Goal: Task Accomplishment & Management: Use online tool/utility

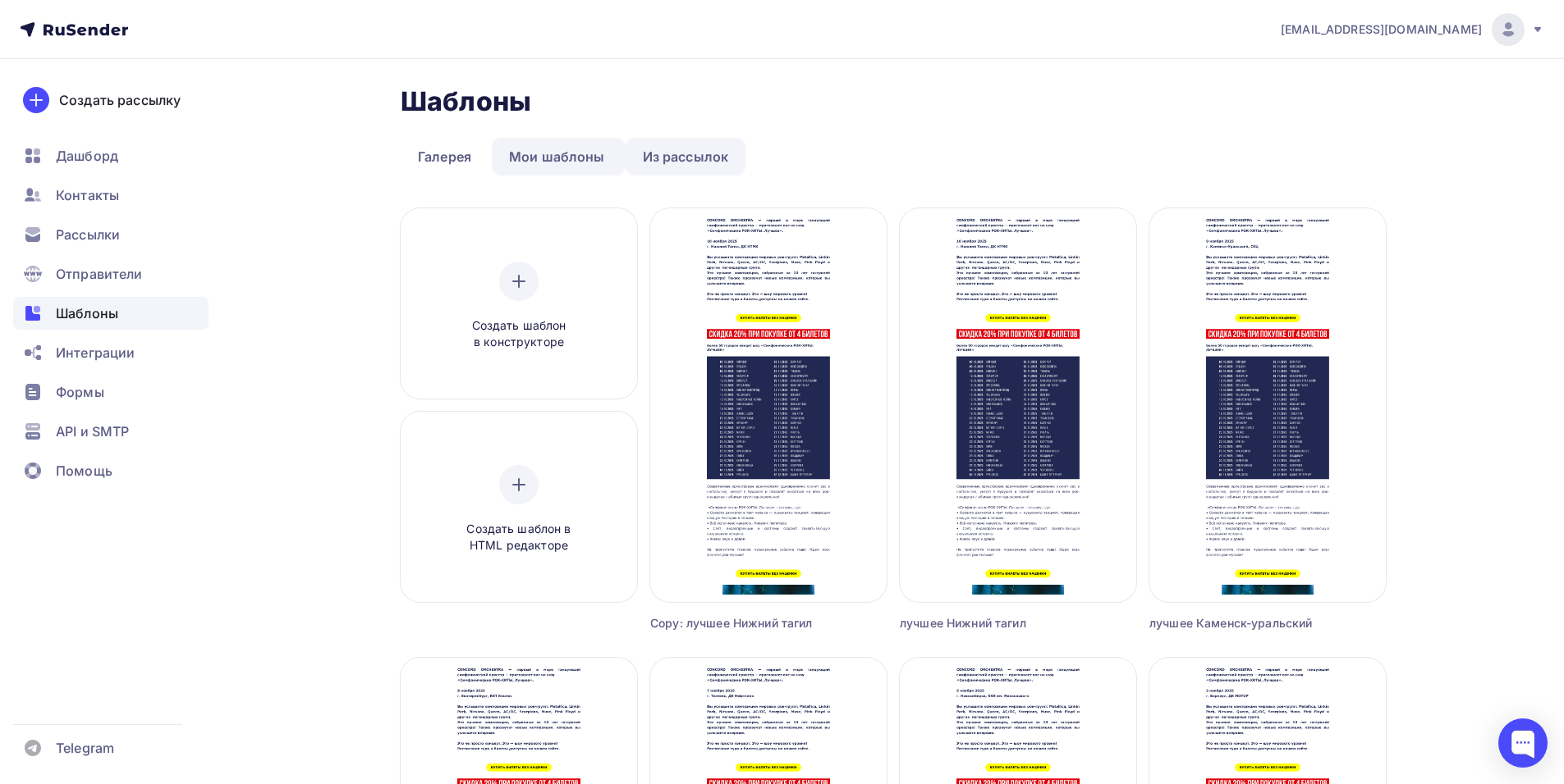
click at [709, 159] on link "Из рассылок" at bounding box center [685, 156] width 121 height 37
click at [561, 150] on link "Мои шаблоны" at bounding box center [556, 156] width 130 height 37
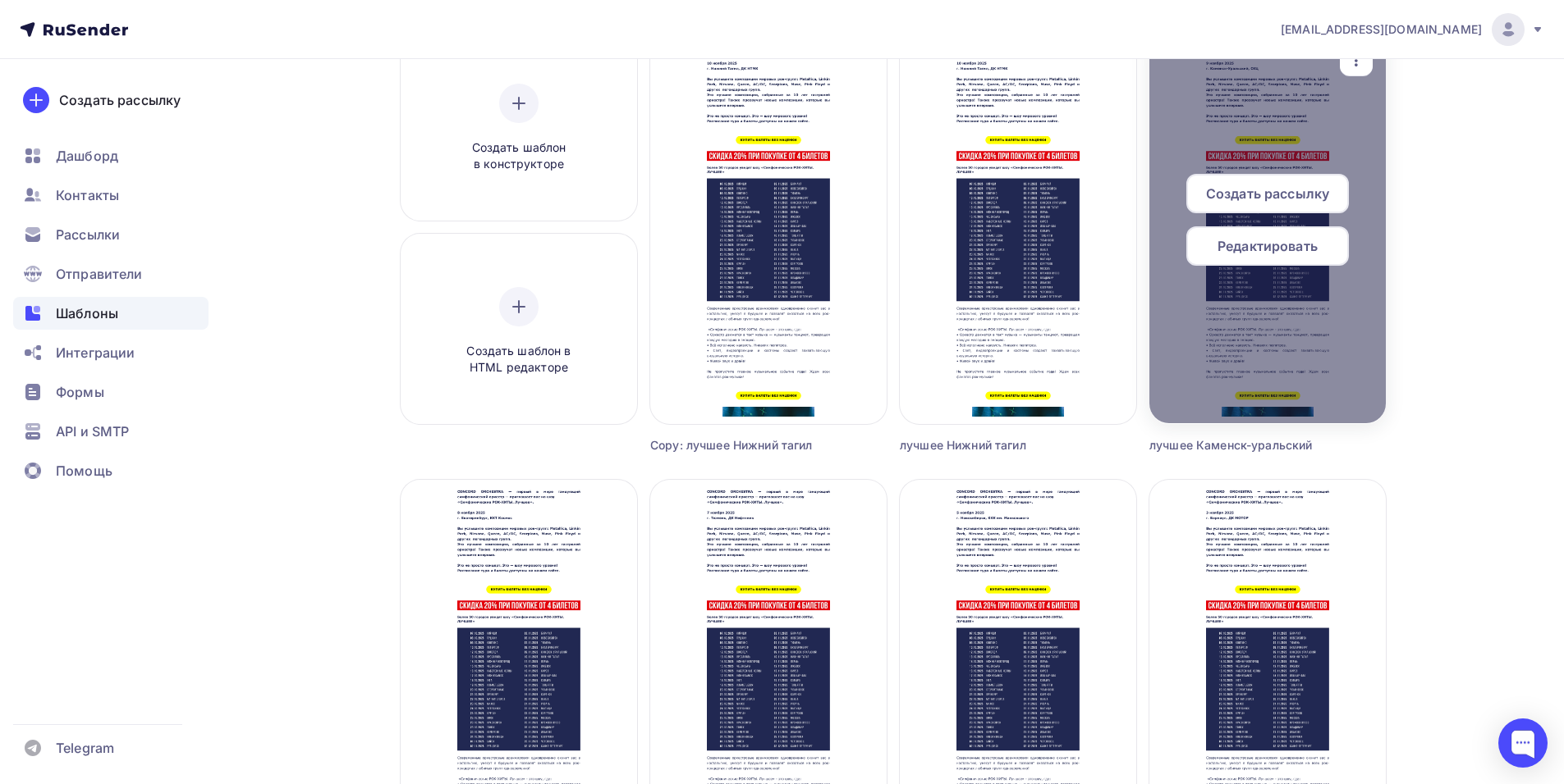
scroll to position [150, 0]
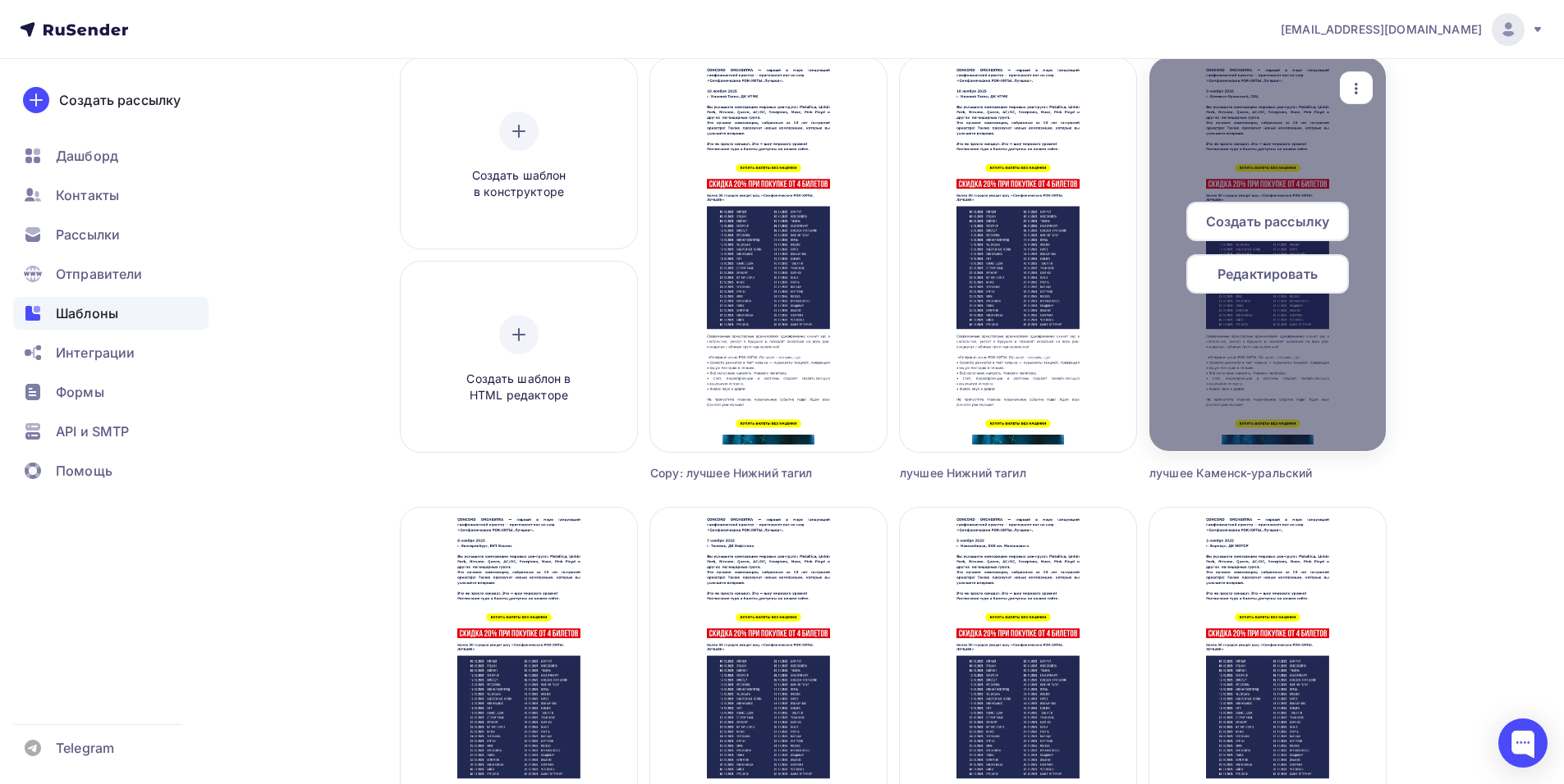
click at [1238, 222] on span "Создать рассылку" at bounding box center [1267, 221] width 124 height 20
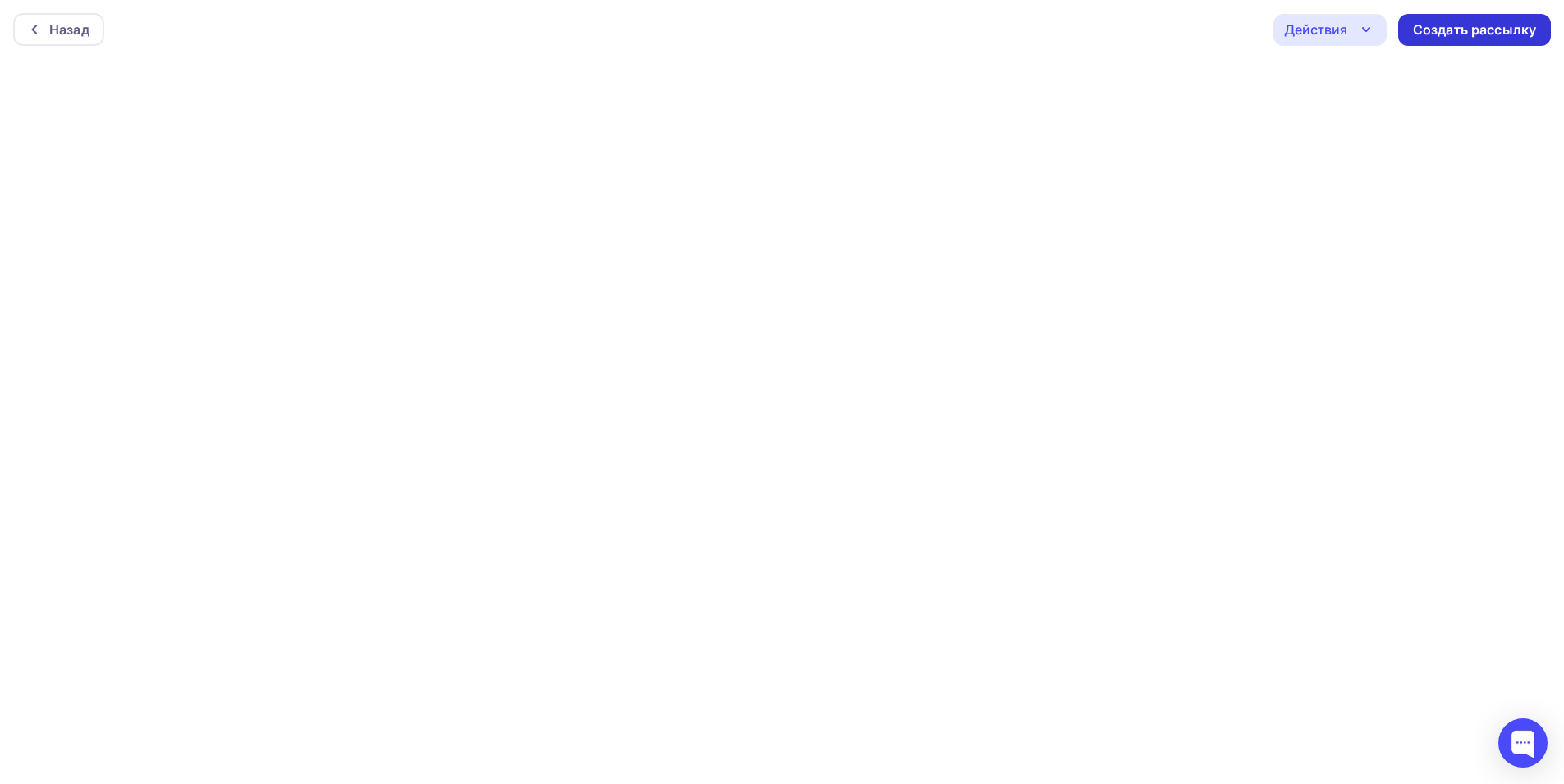
click at [1488, 29] on div "Создать рассылку" at bounding box center [1474, 30] width 124 height 19
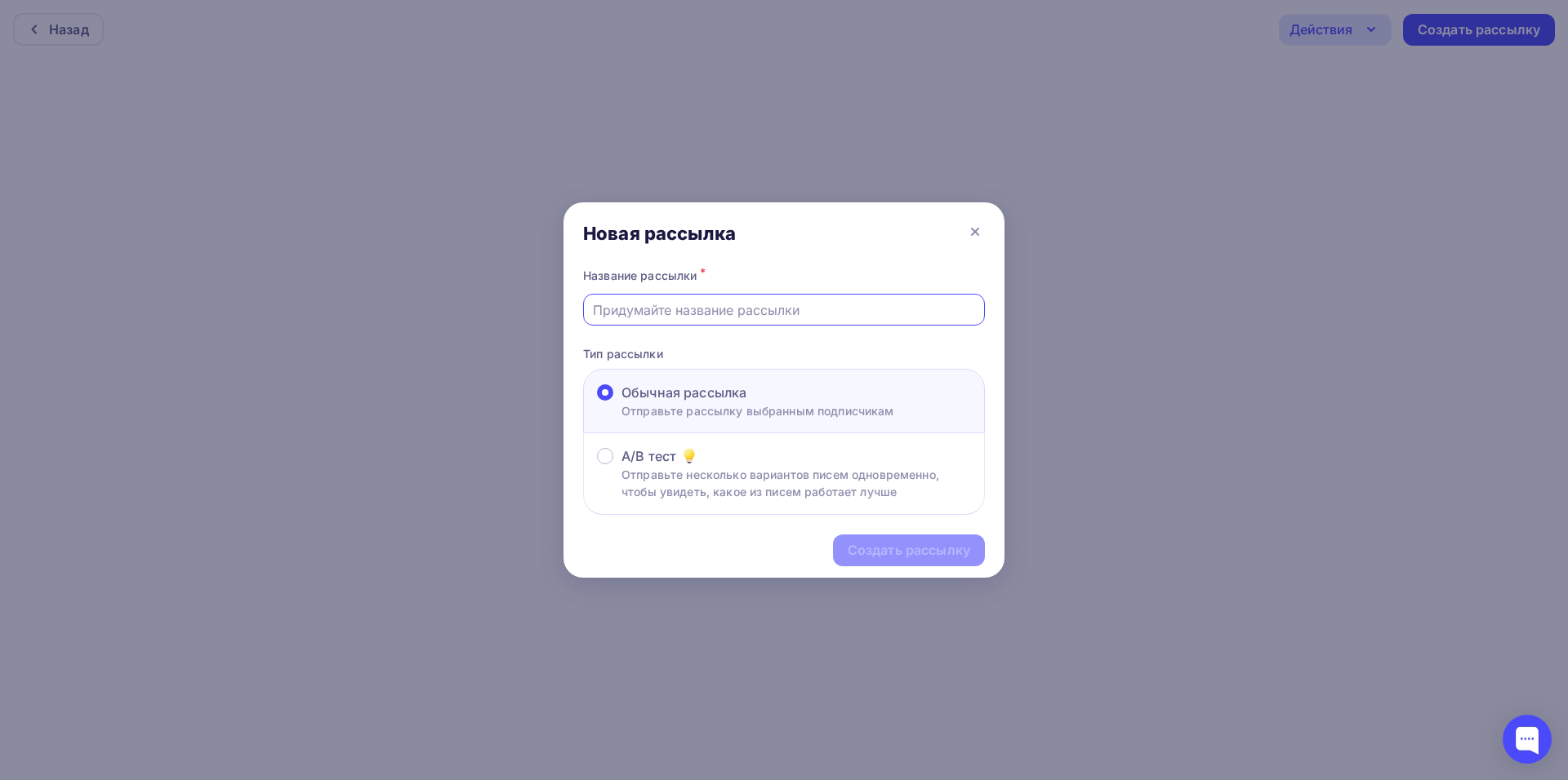
click at [640, 316] on input "text" at bounding box center [784, 310] width 383 height 20
type input "лучшее каменск-уральский"
click at [883, 552] on div "Создать рассылку" at bounding box center [909, 550] width 123 height 19
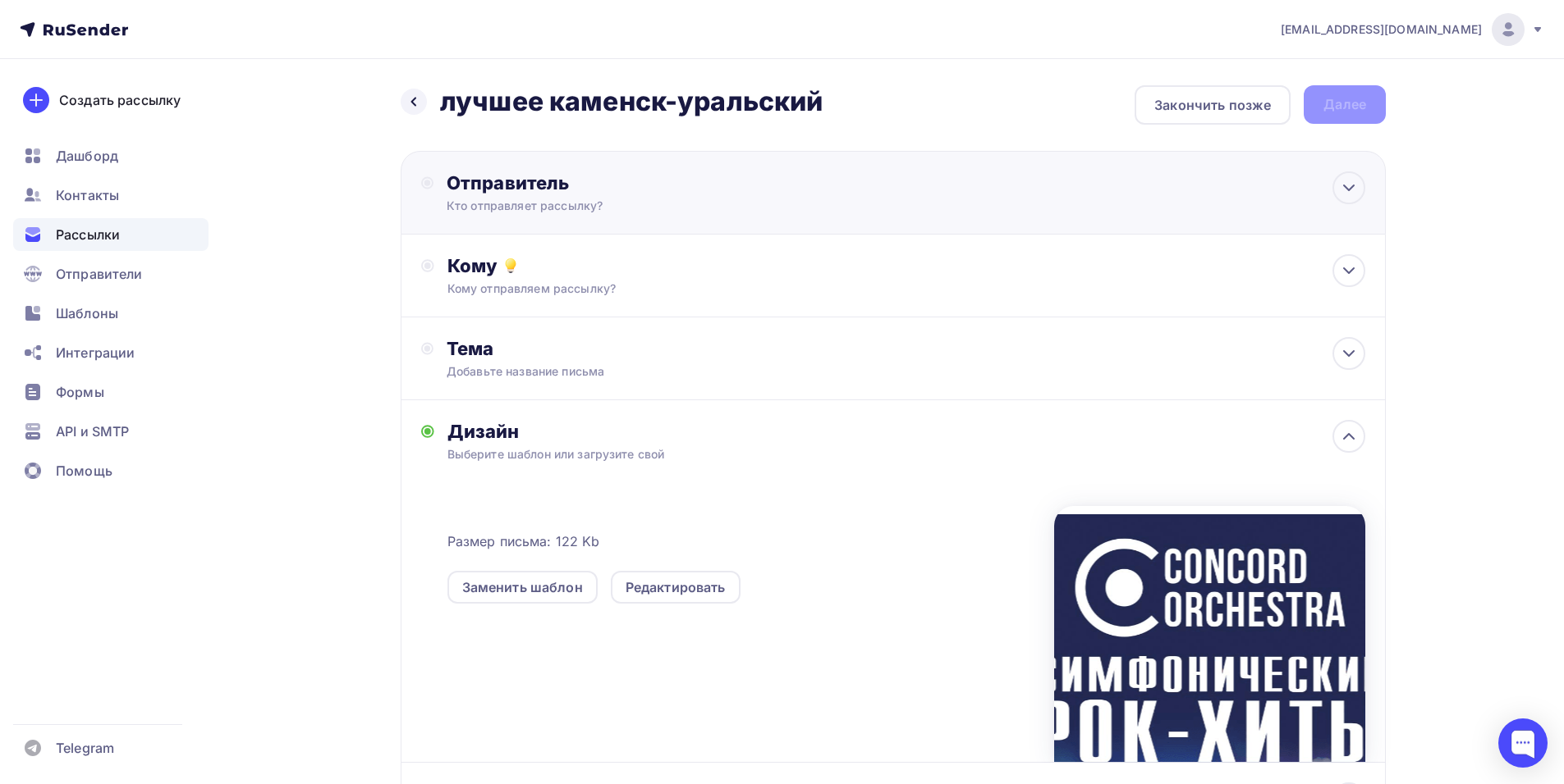
click at [627, 212] on div "Кто отправляет рассылку?" at bounding box center [607, 206] width 320 height 17
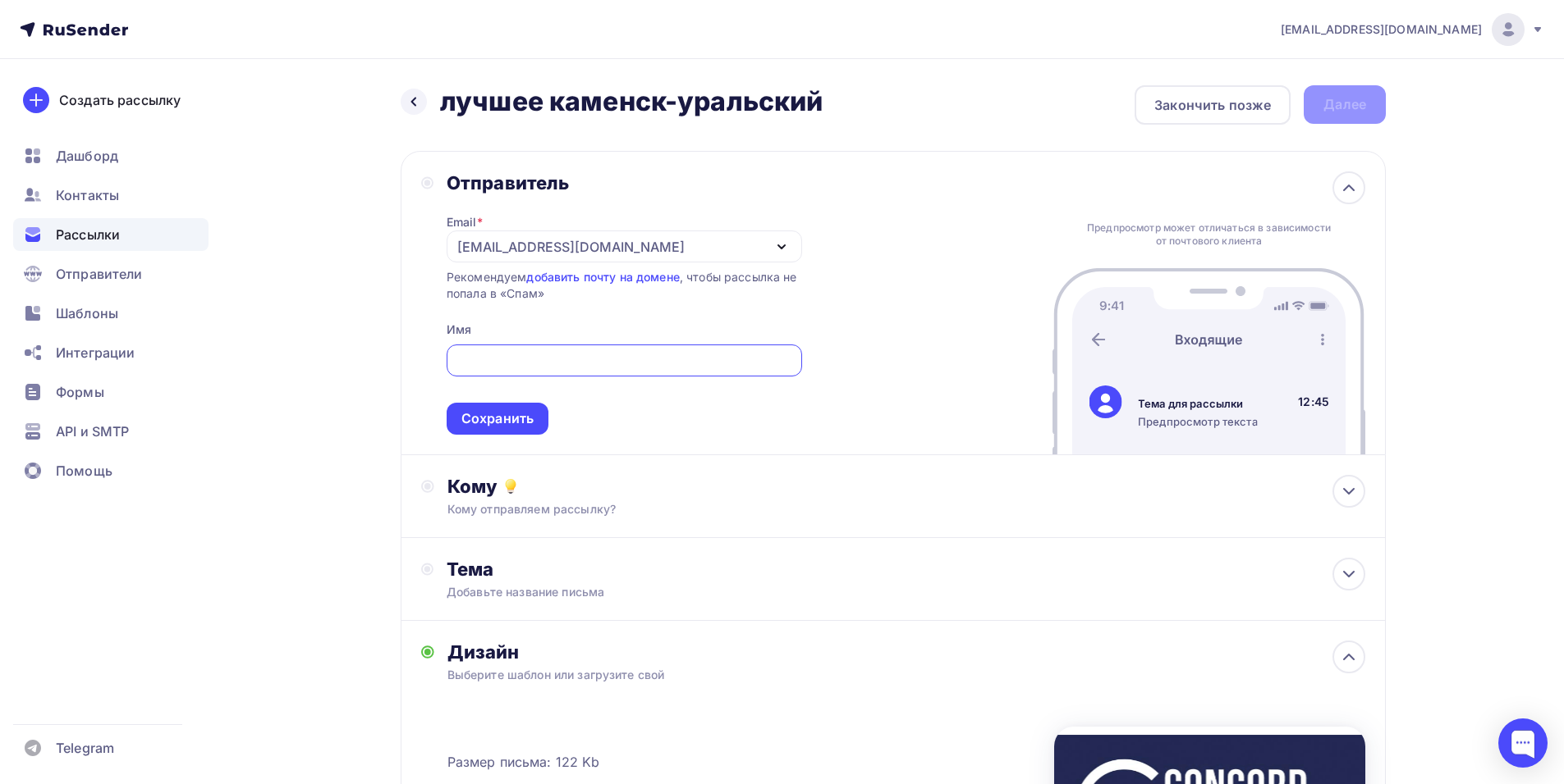
click at [464, 235] on div "[EMAIL_ADDRESS][DOMAIN_NAME]" at bounding box center [624, 246] width 356 height 32
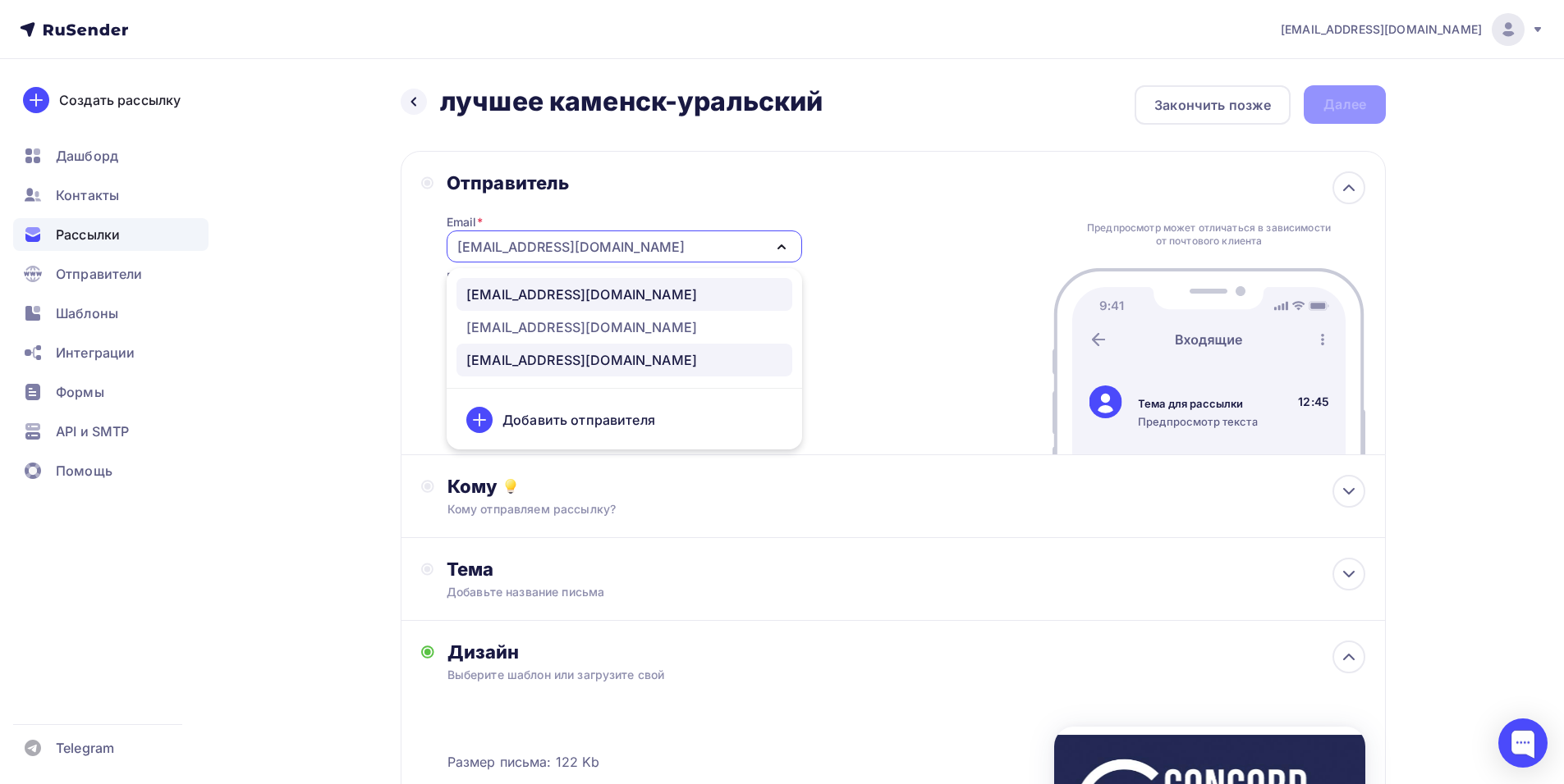
click at [561, 295] on div "manager@concordorchestra.ru" at bounding box center [581, 294] width 230 height 20
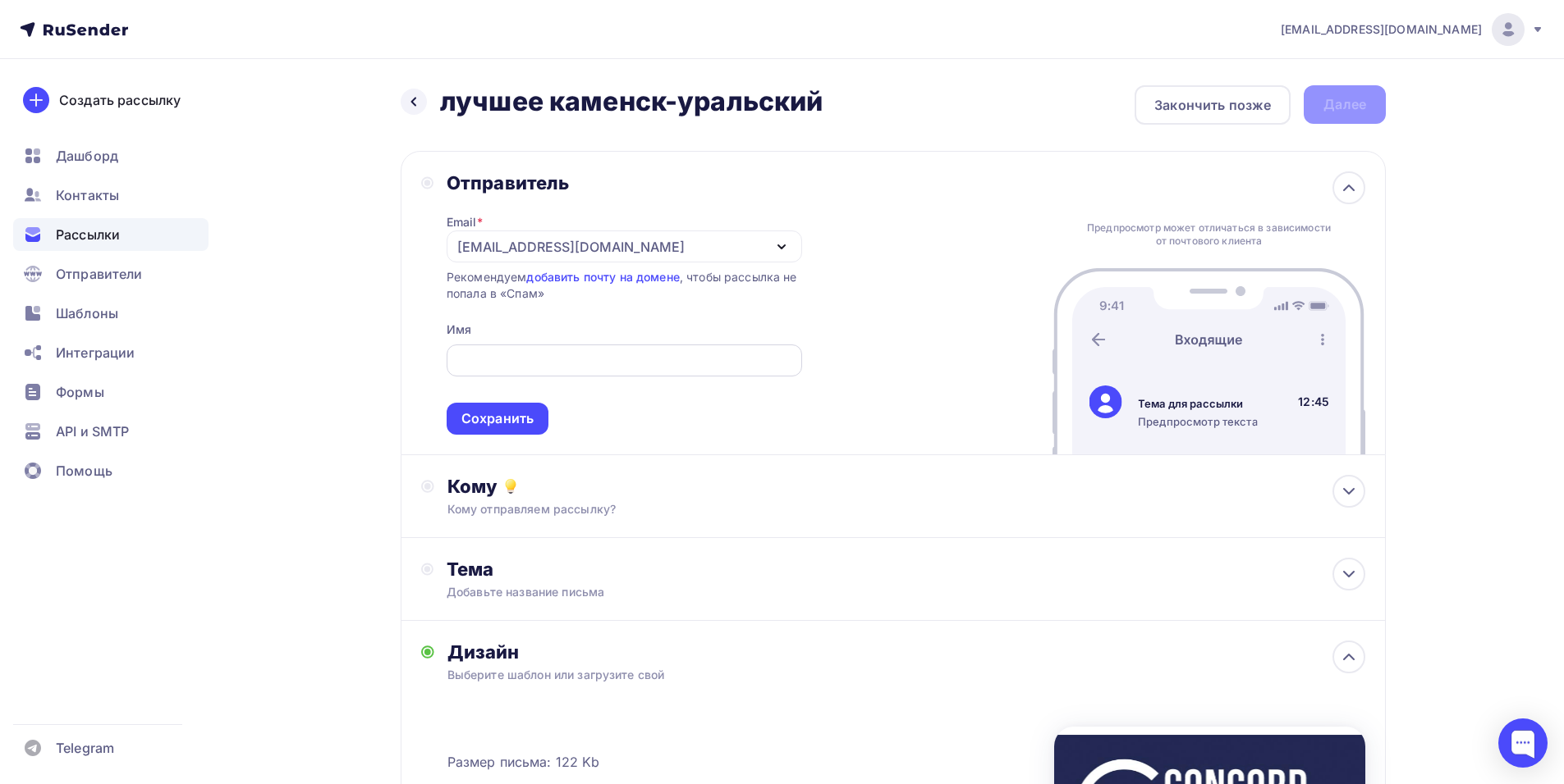
click at [519, 348] on div at bounding box center [624, 360] width 356 height 32
click at [519, 354] on input "text" at bounding box center [624, 360] width 337 height 20
paste input "CONCORD ORCHESTRA"
type input "CONCORD ORCHESTRA"
click at [482, 415] on div "Сохранить" at bounding box center [497, 419] width 72 height 19
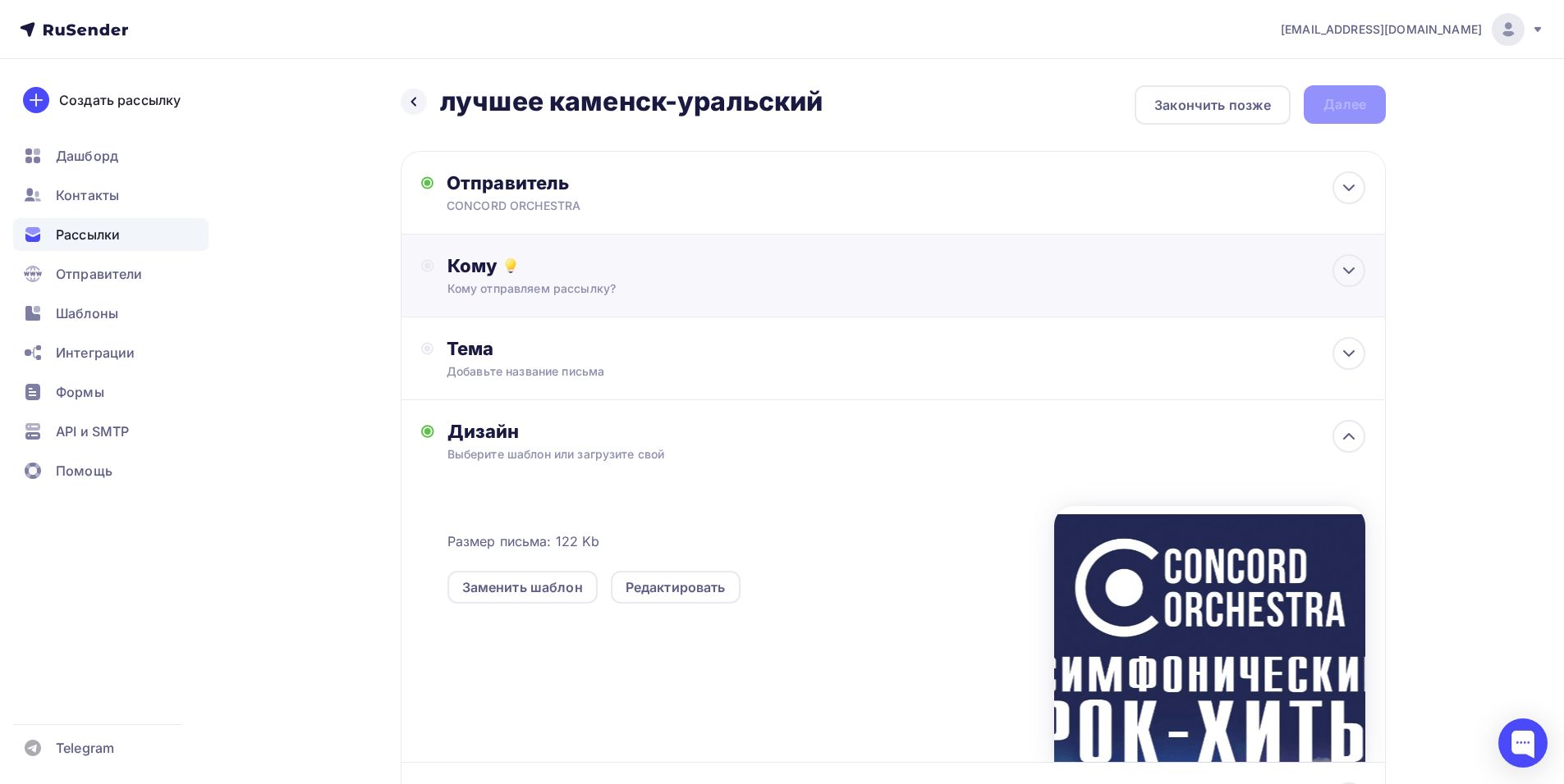
click at [773, 281] on div "Кому отправляем рассылку?" at bounding box center [860, 289] width 826 height 17
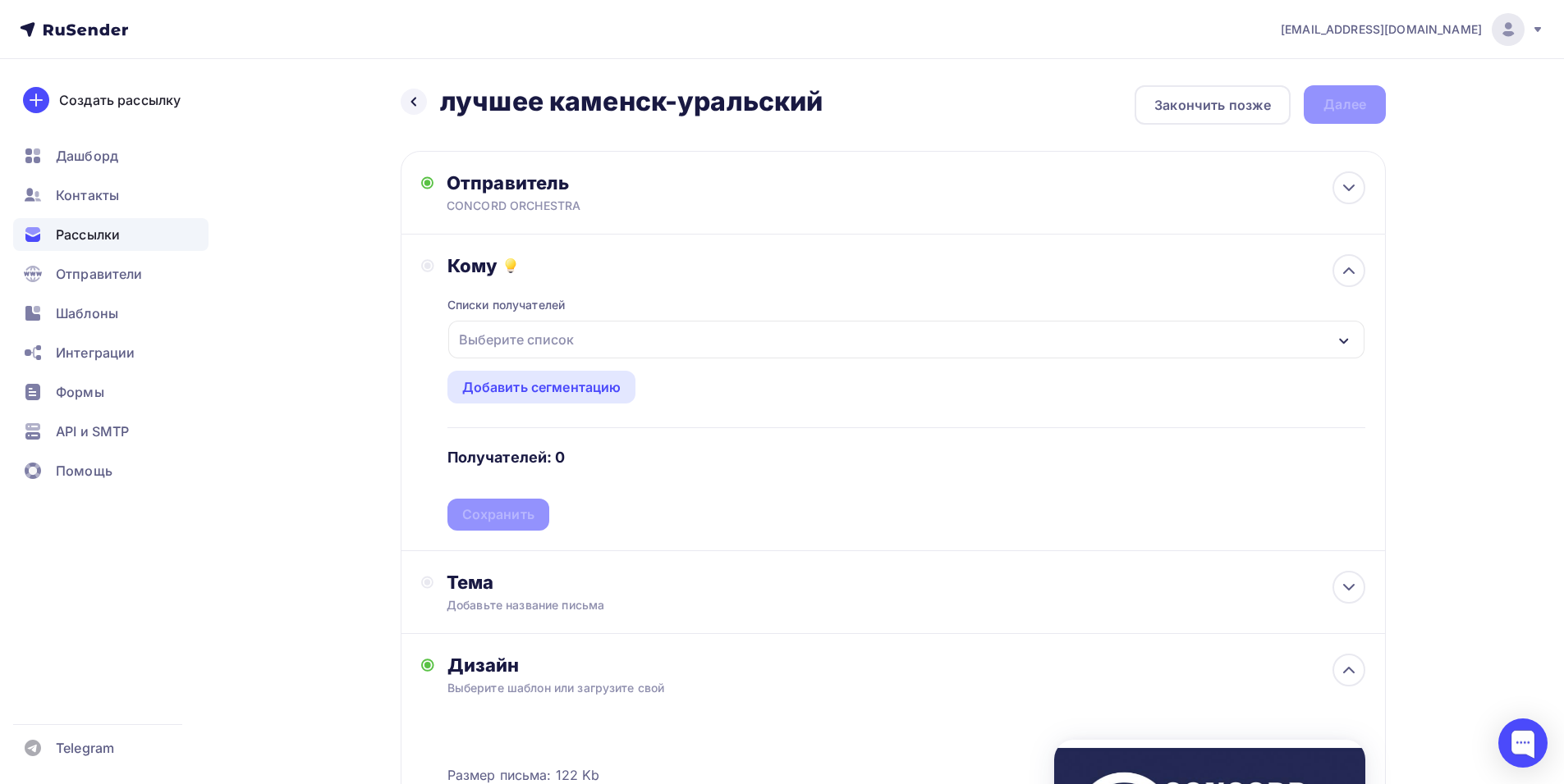
click at [627, 343] on div "Выберите список" at bounding box center [906, 340] width 916 height 37
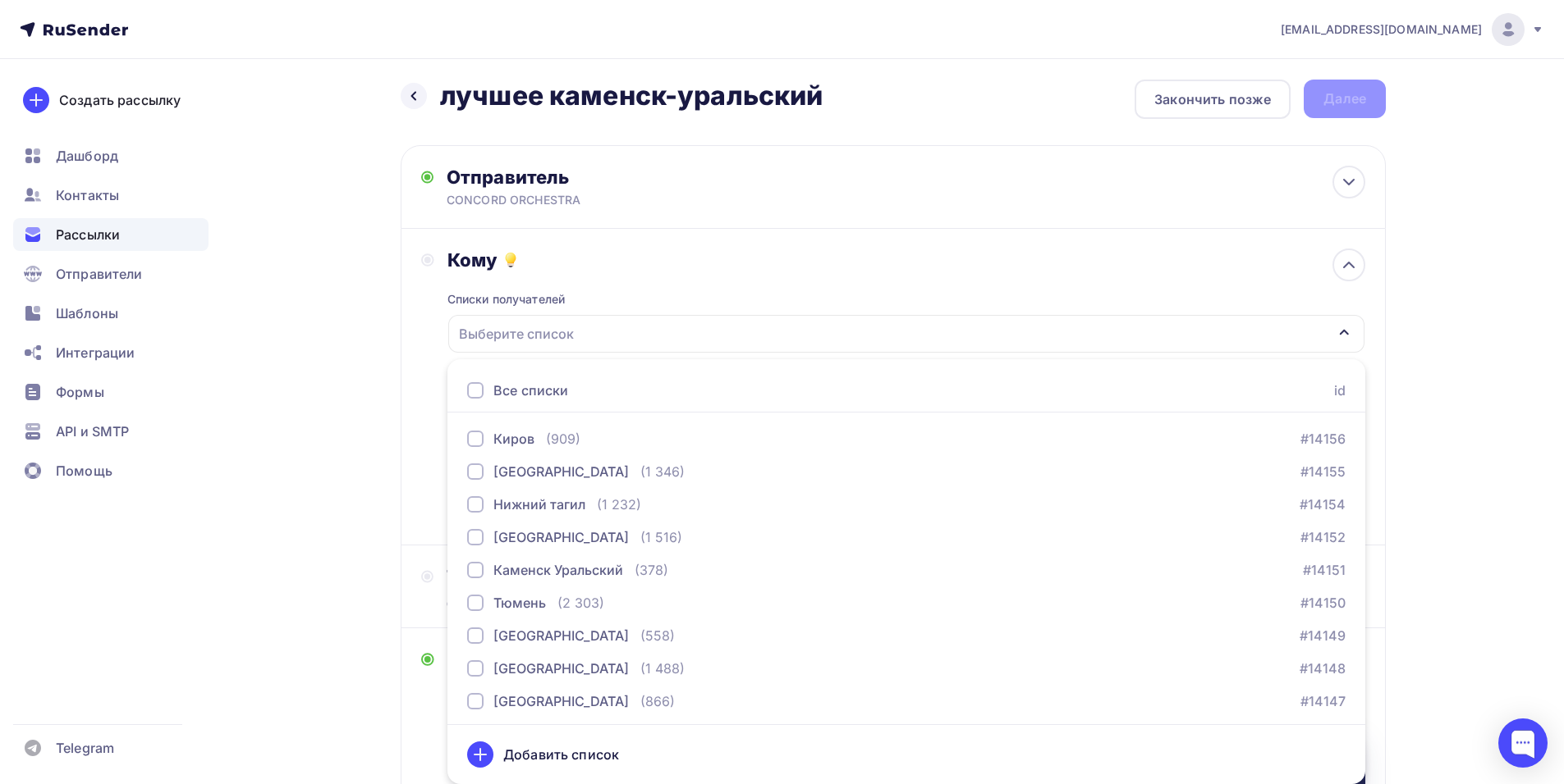
scroll to position [1723, 0]
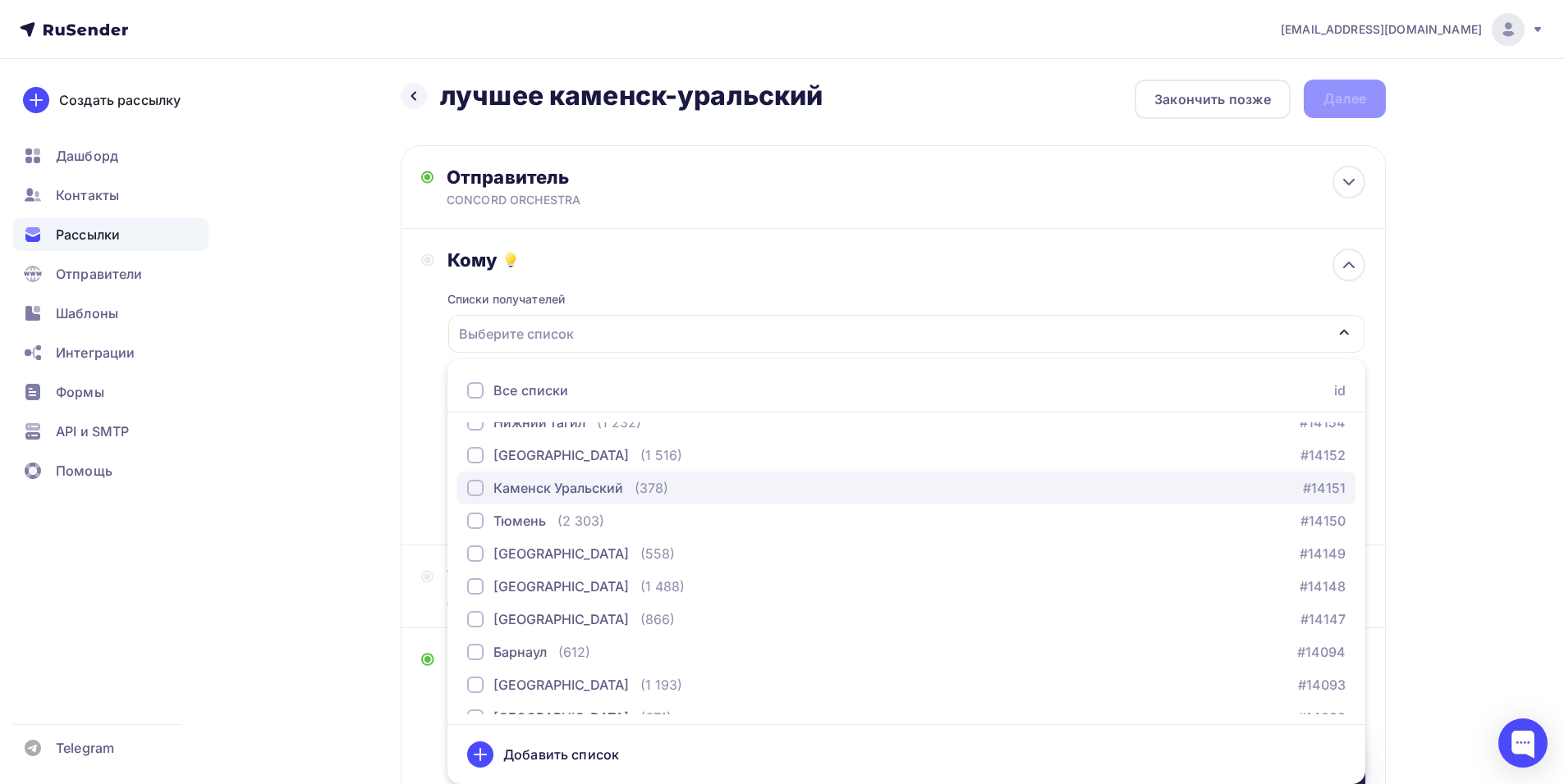
click at [554, 486] on div "Каменск Уральский" at bounding box center [558, 487] width 130 height 20
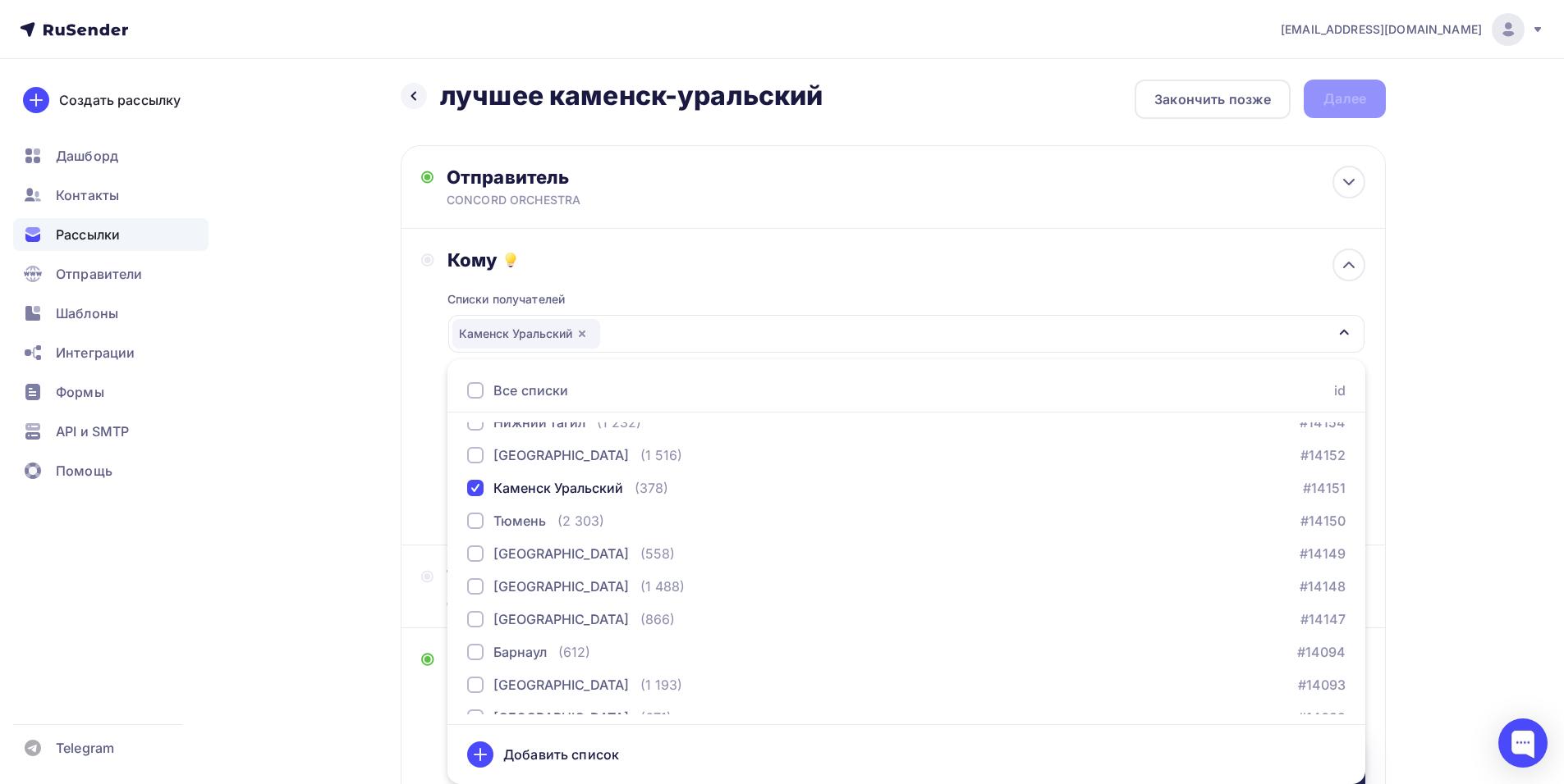
click at [410, 413] on div "Кому Списки получателей Каменск Уральский Все списки id тест Алексей (1) #26684…" at bounding box center [893, 387] width 985 height 317
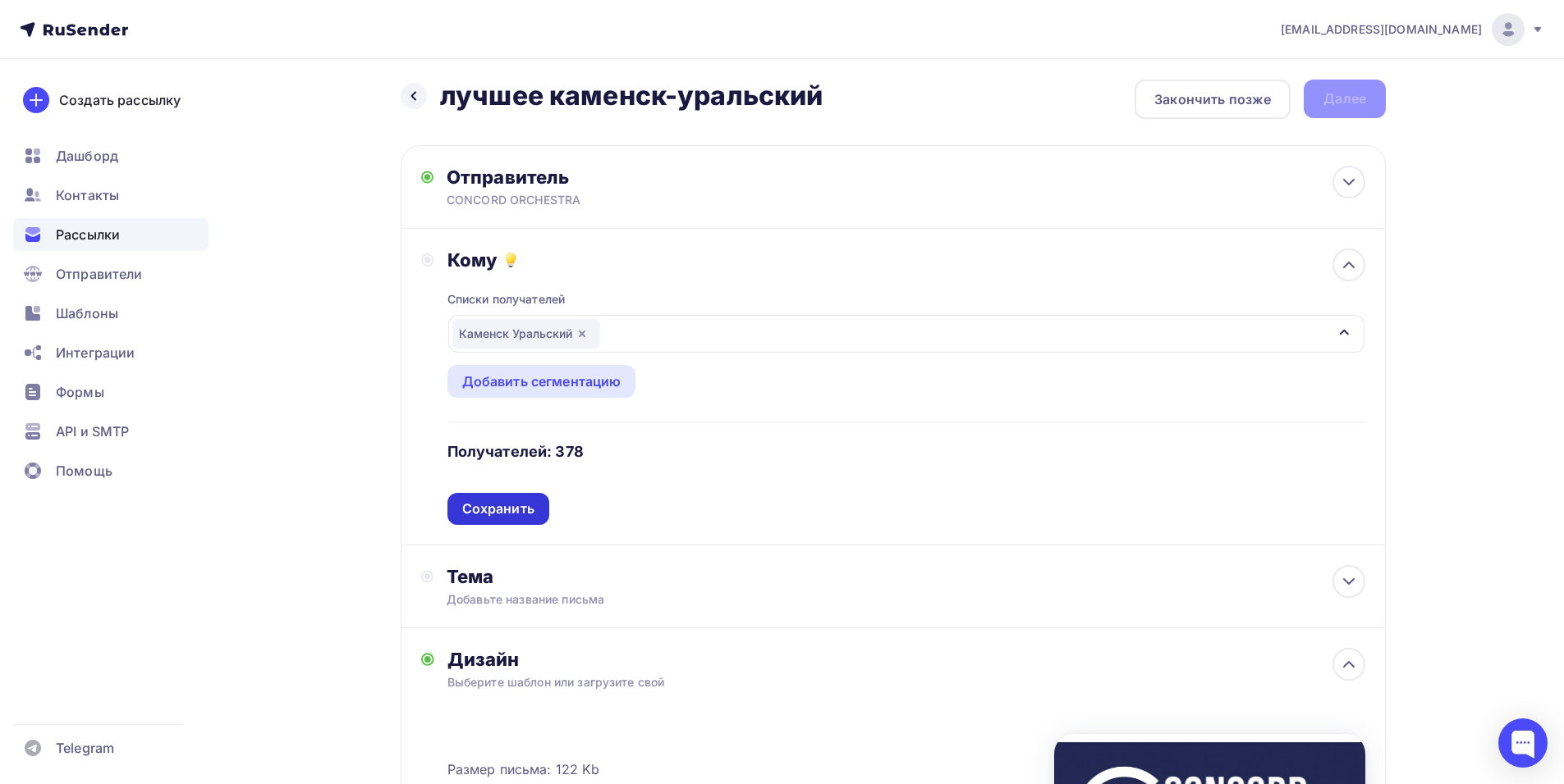
click at [536, 503] on div "Сохранить" at bounding box center [498, 509] width 102 height 32
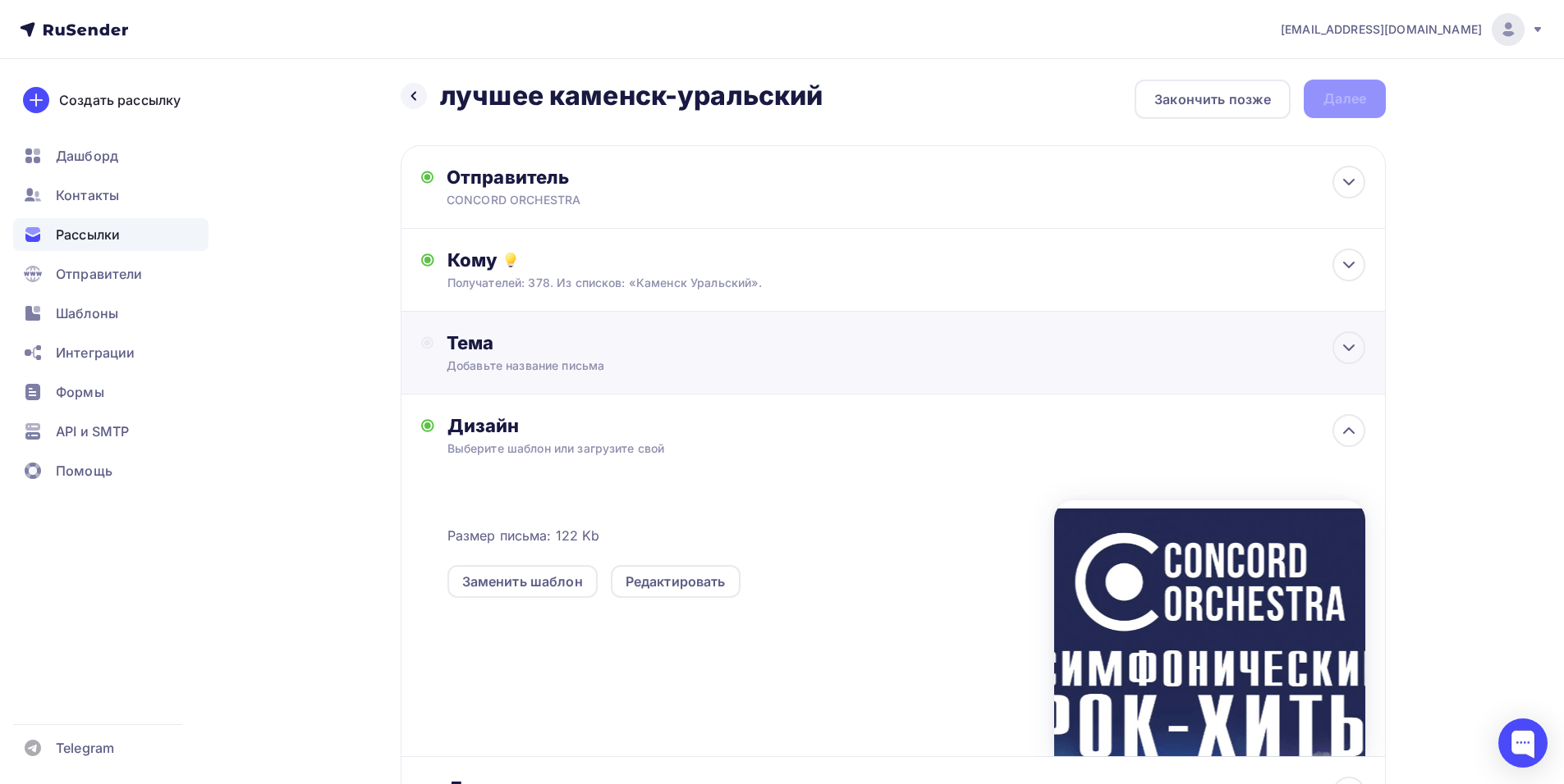
click at [738, 350] on div "Тема" at bounding box center [608, 342] width 324 height 23
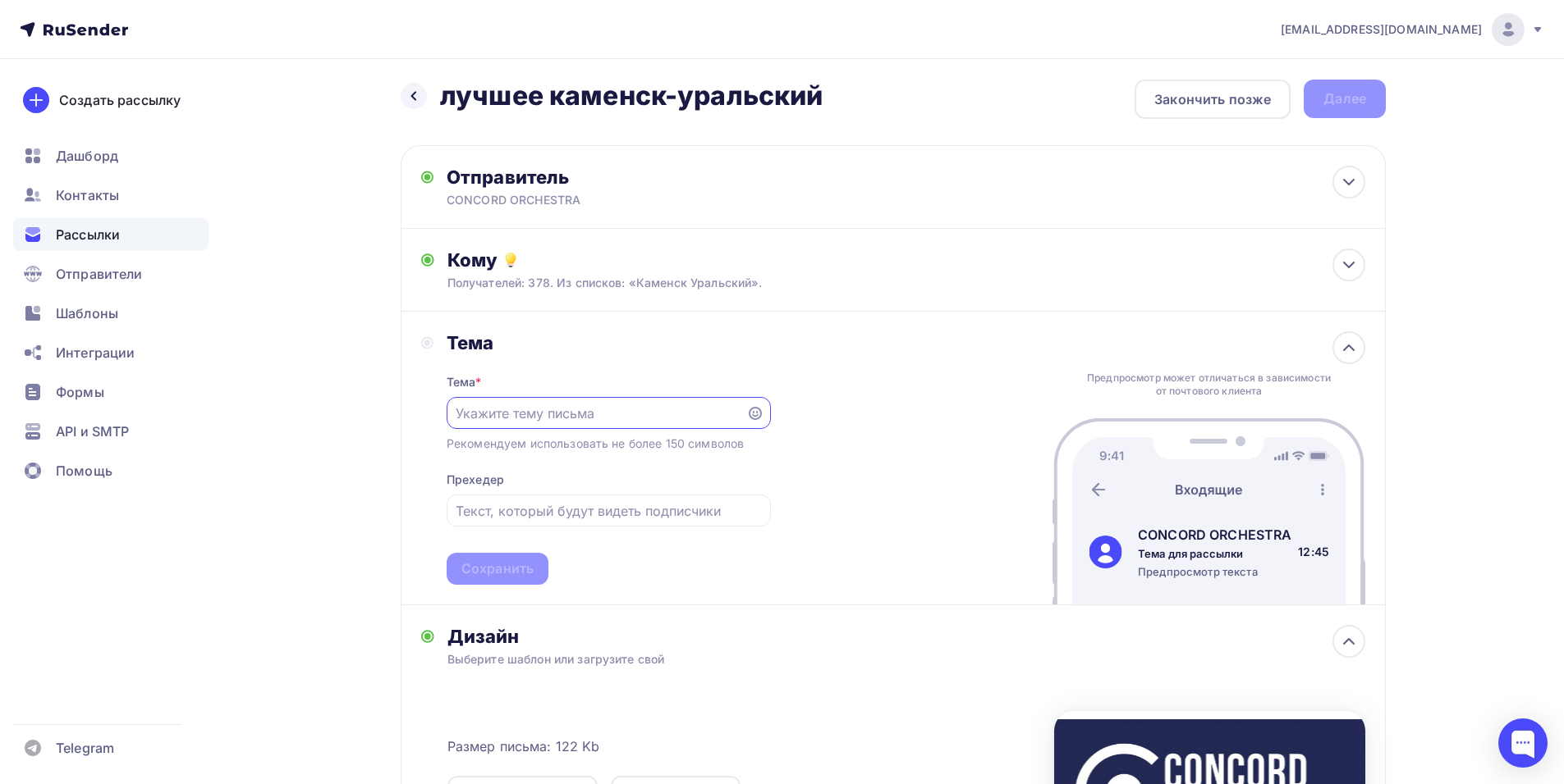
scroll to position [0, 0]
click at [1545, 404] on div "shedevru@yandex.ru Аккаунт Тарифы Выйти Создать рассылку Дашборд Контакты Рассы…" at bounding box center [782, 575] width 1564 height 1163
click at [643, 418] on input "text" at bounding box center [596, 414] width 281 height 20
paste input "Приглашение на шоу «Симфонические РОК-ХИТЫ. Лучшее»"
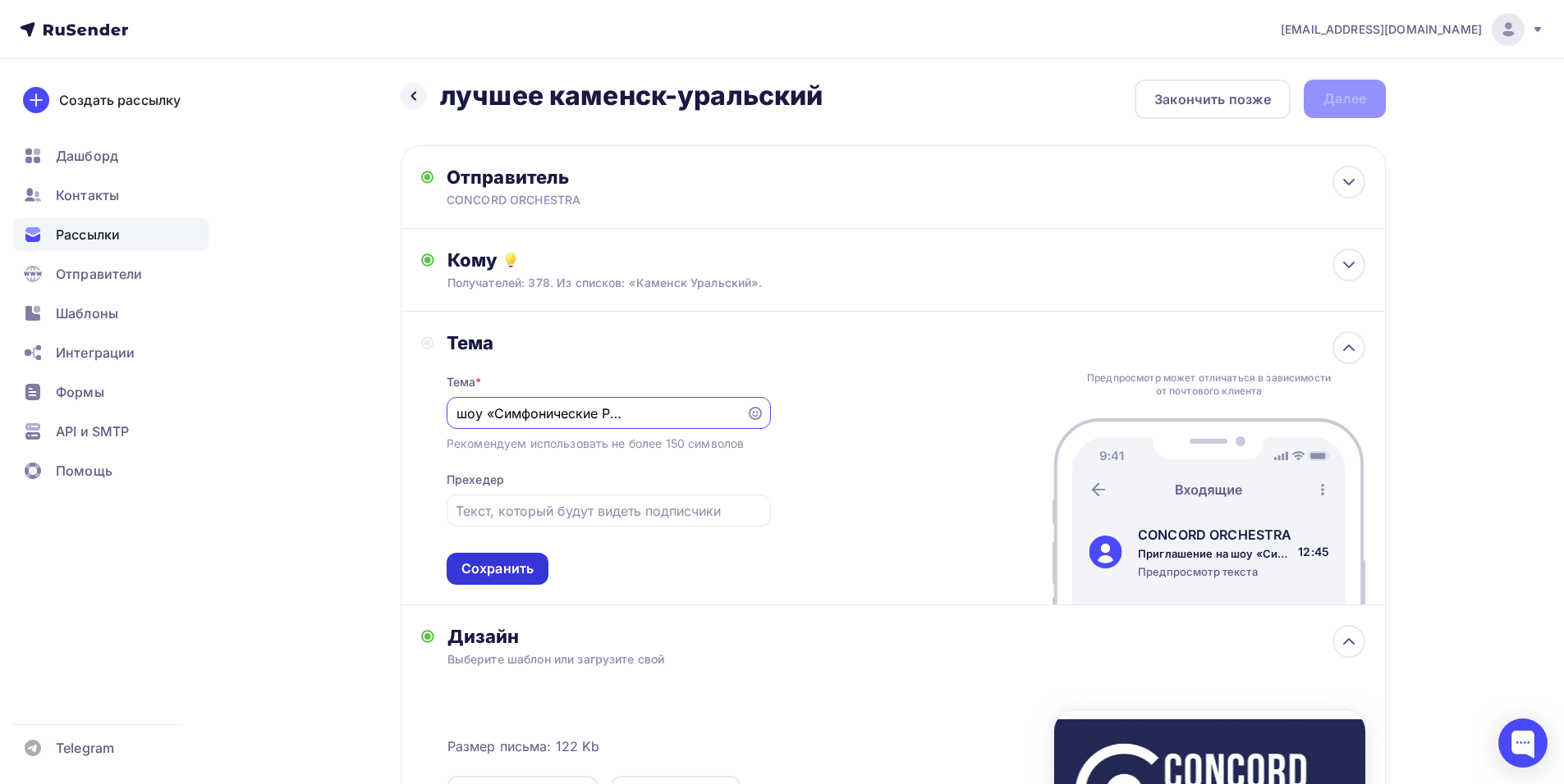
type input "Приглашение на шоу «Симфонические РОК-ХИТЫ. Лучшее»"
click at [491, 565] on div "Сохранить" at bounding box center [497, 569] width 72 height 19
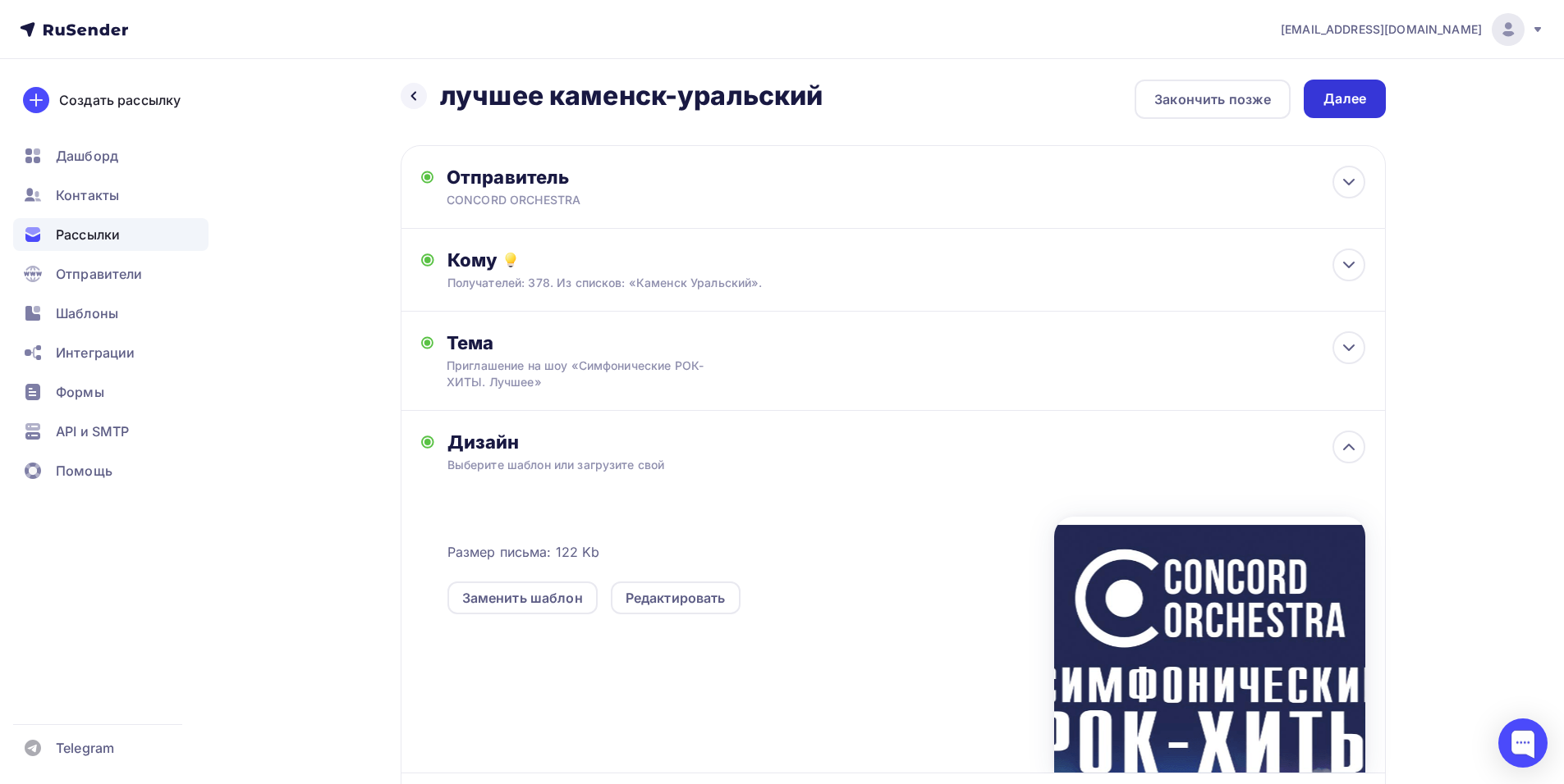
click at [1350, 90] on div "Далее" at bounding box center [1345, 99] width 43 height 19
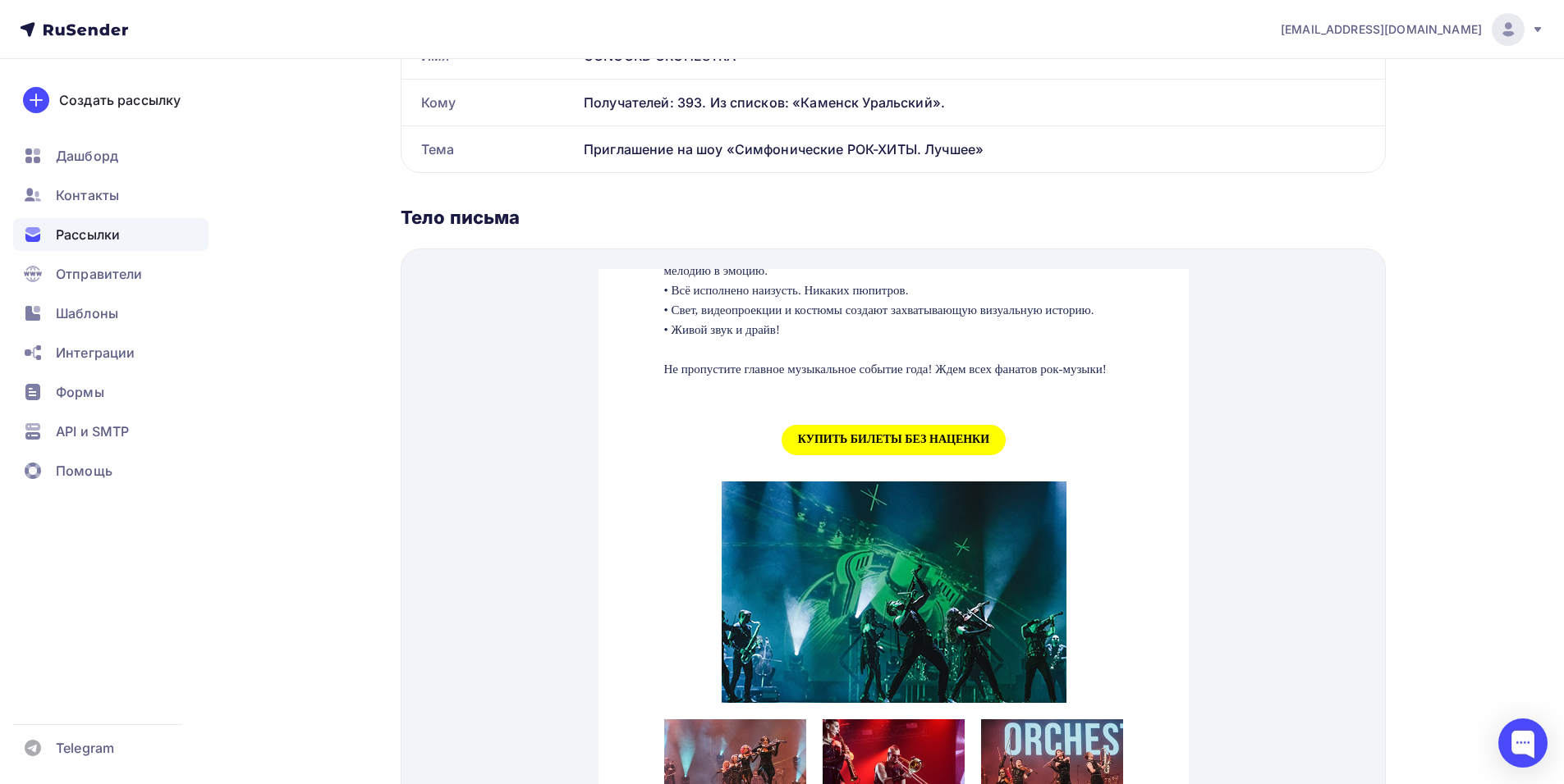
scroll to position [1641, 0]
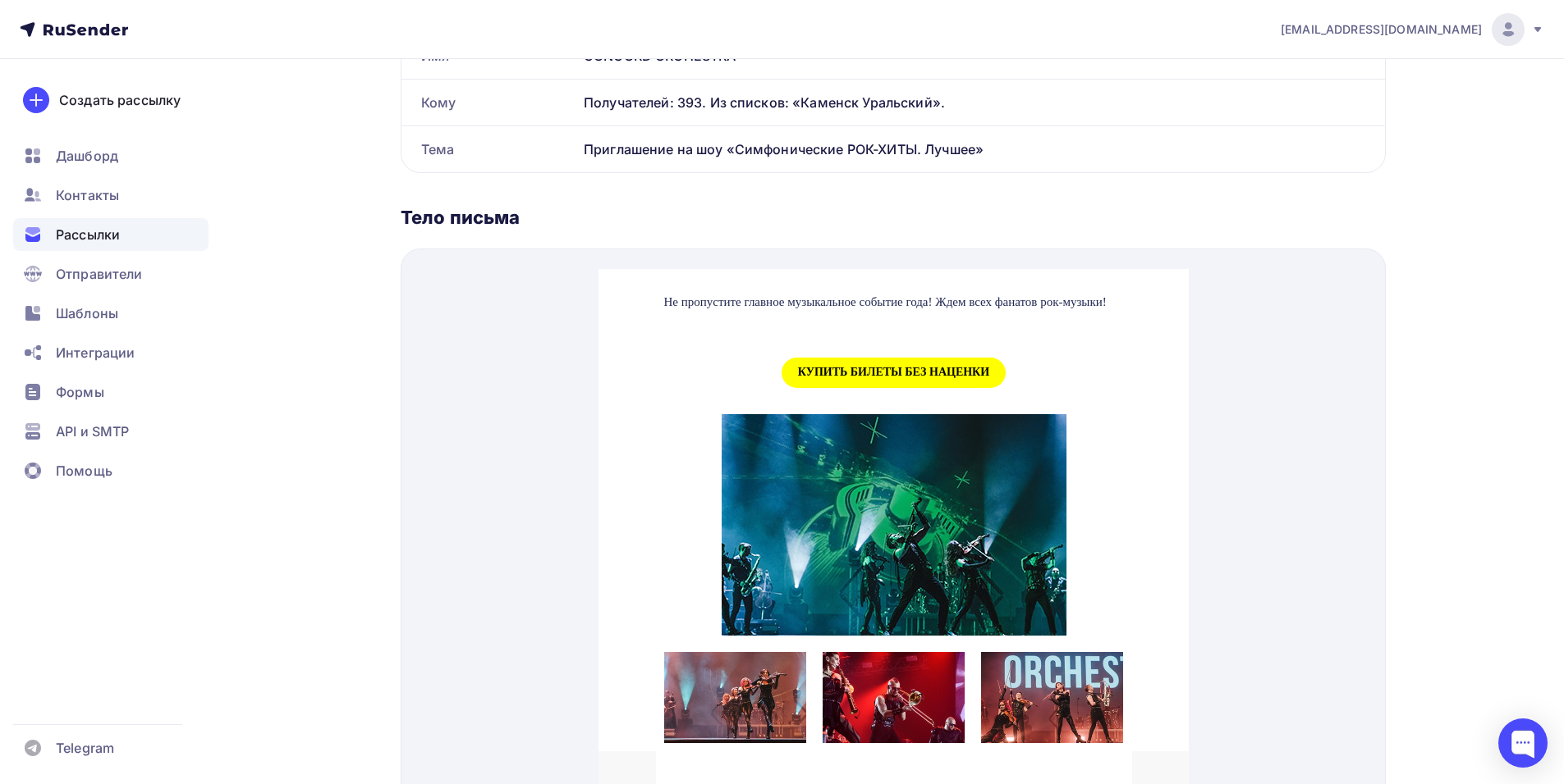
click at [854, 369] on span "КУПИТЬ БИЛЕТЫ БЕЗ НАЦЕНКИ" at bounding box center [892, 353] width 224 height 30
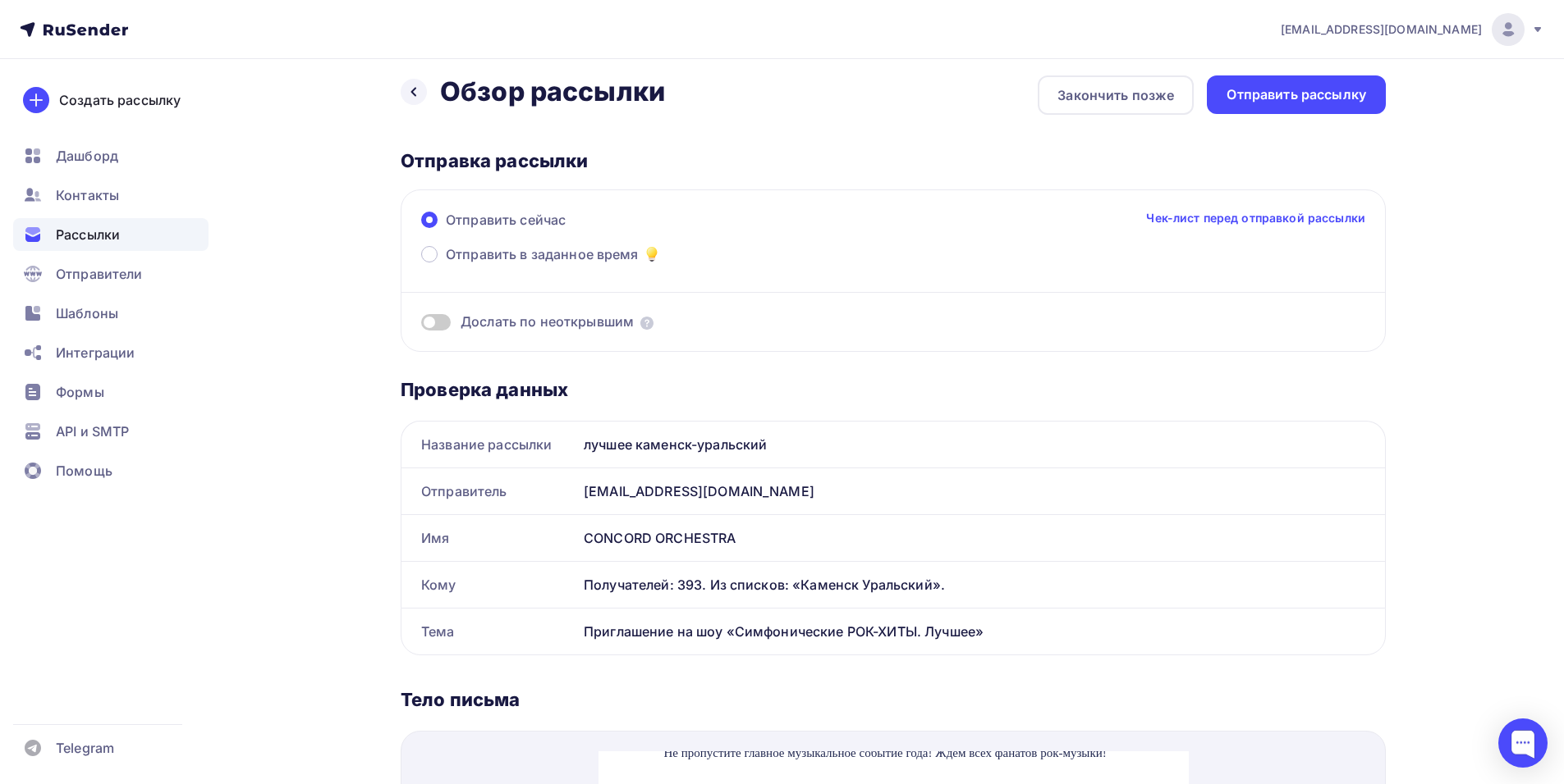
scroll to position [0, 0]
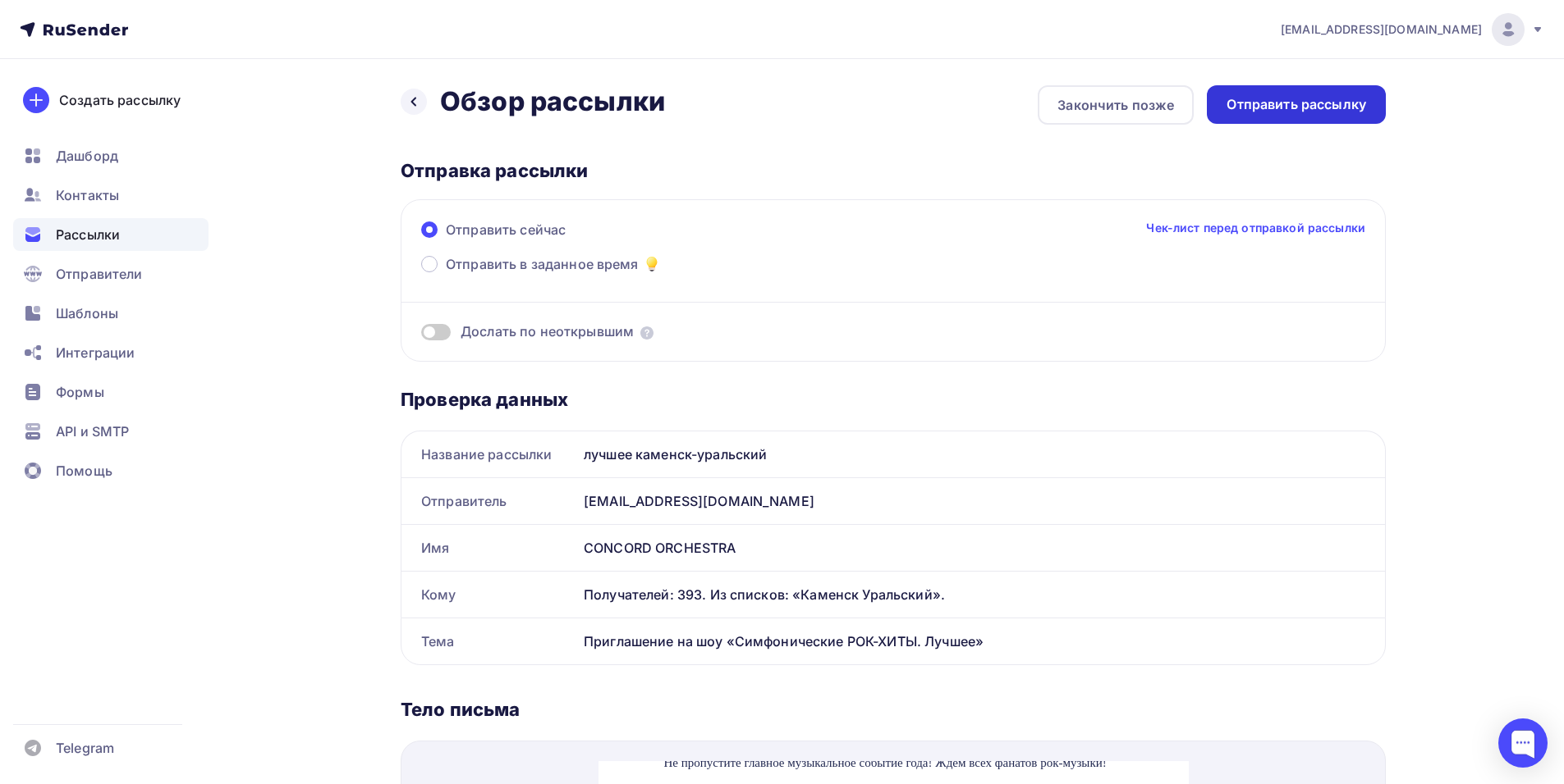
click at [1257, 110] on div "Отправить рассылку" at bounding box center [1295, 105] width 139 height 19
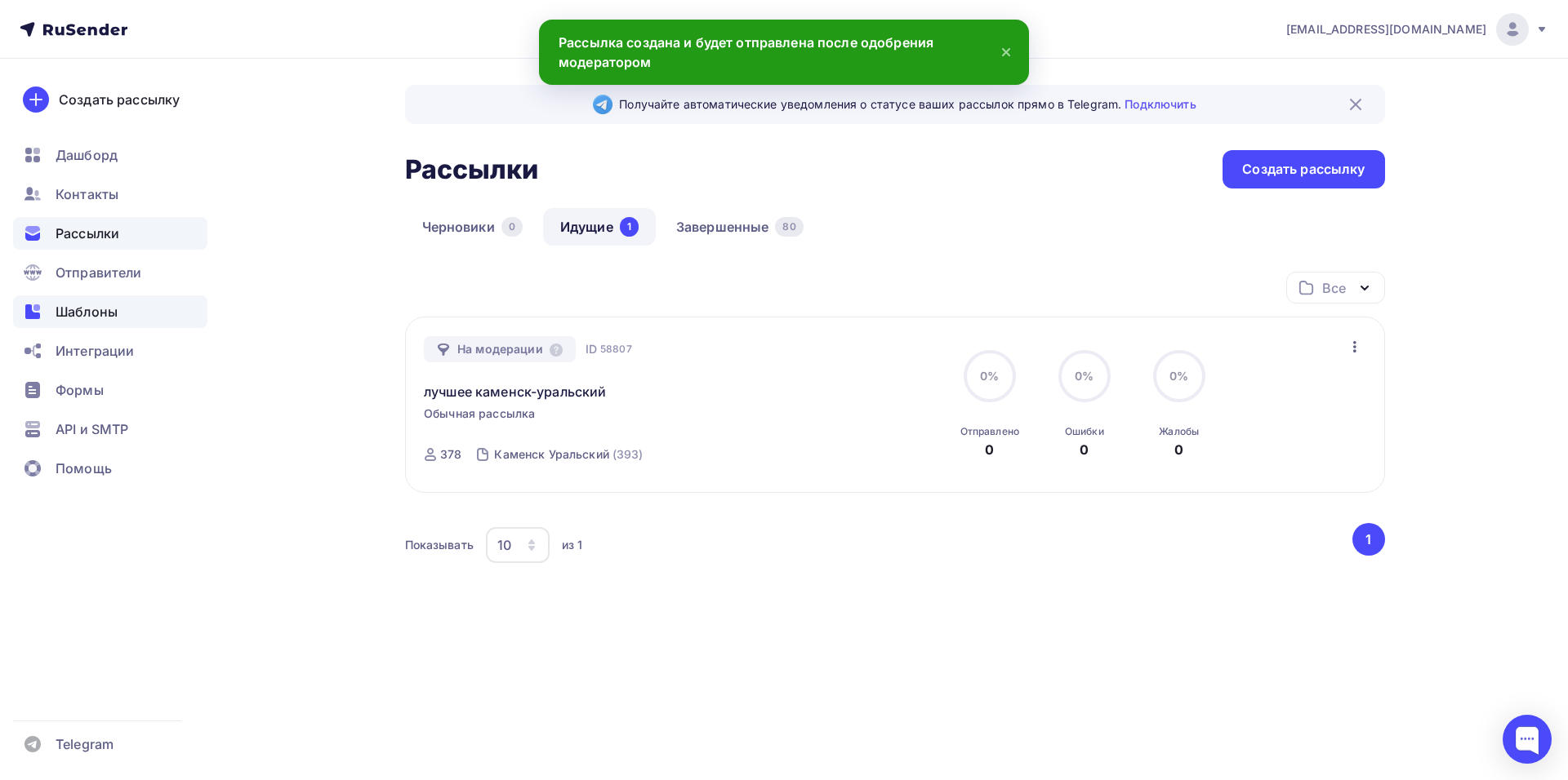
click at [86, 319] on span "Шаблоны" at bounding box center [87, 312] width 62 height 20
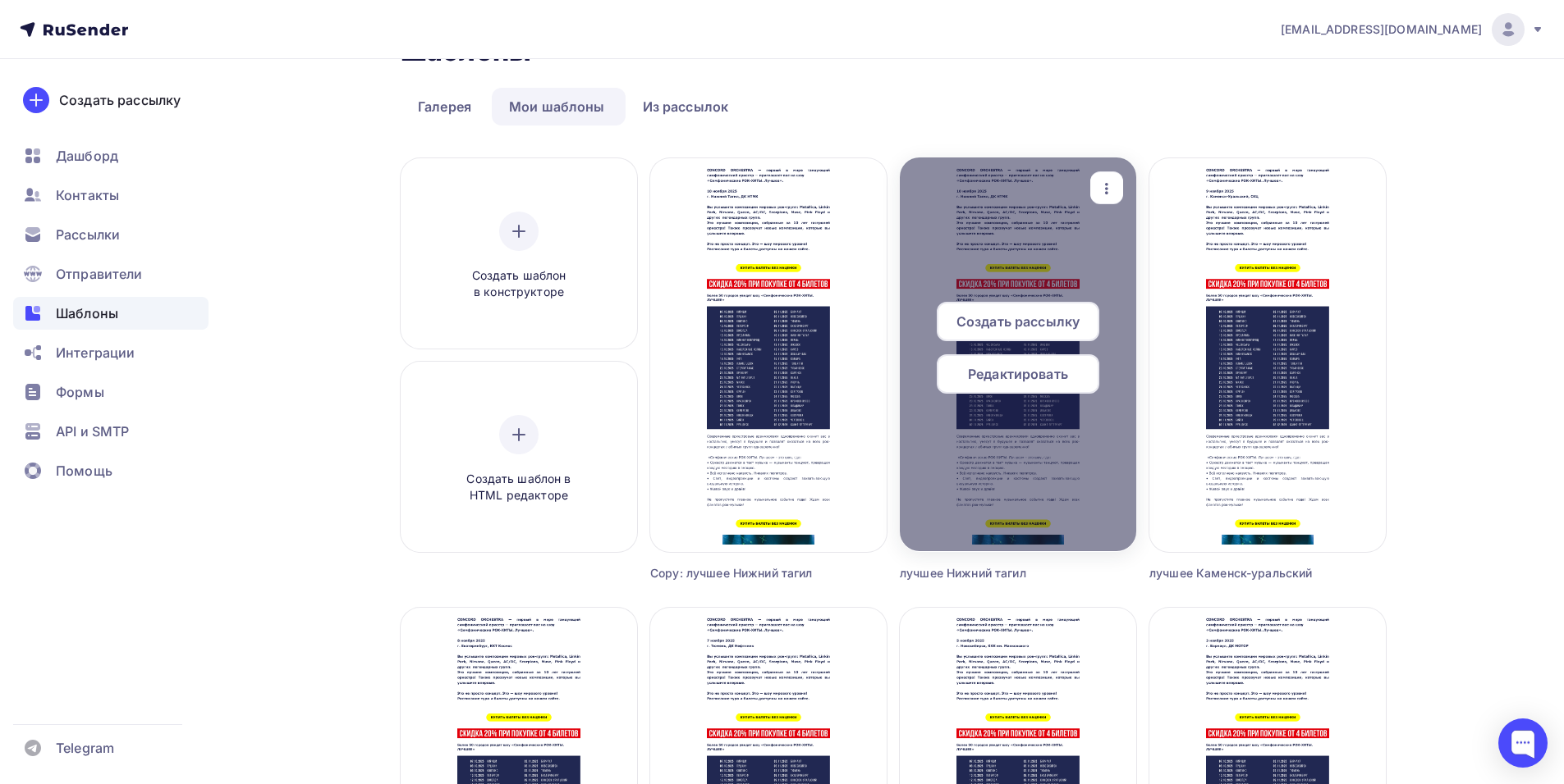
scroll to position [164, 0]
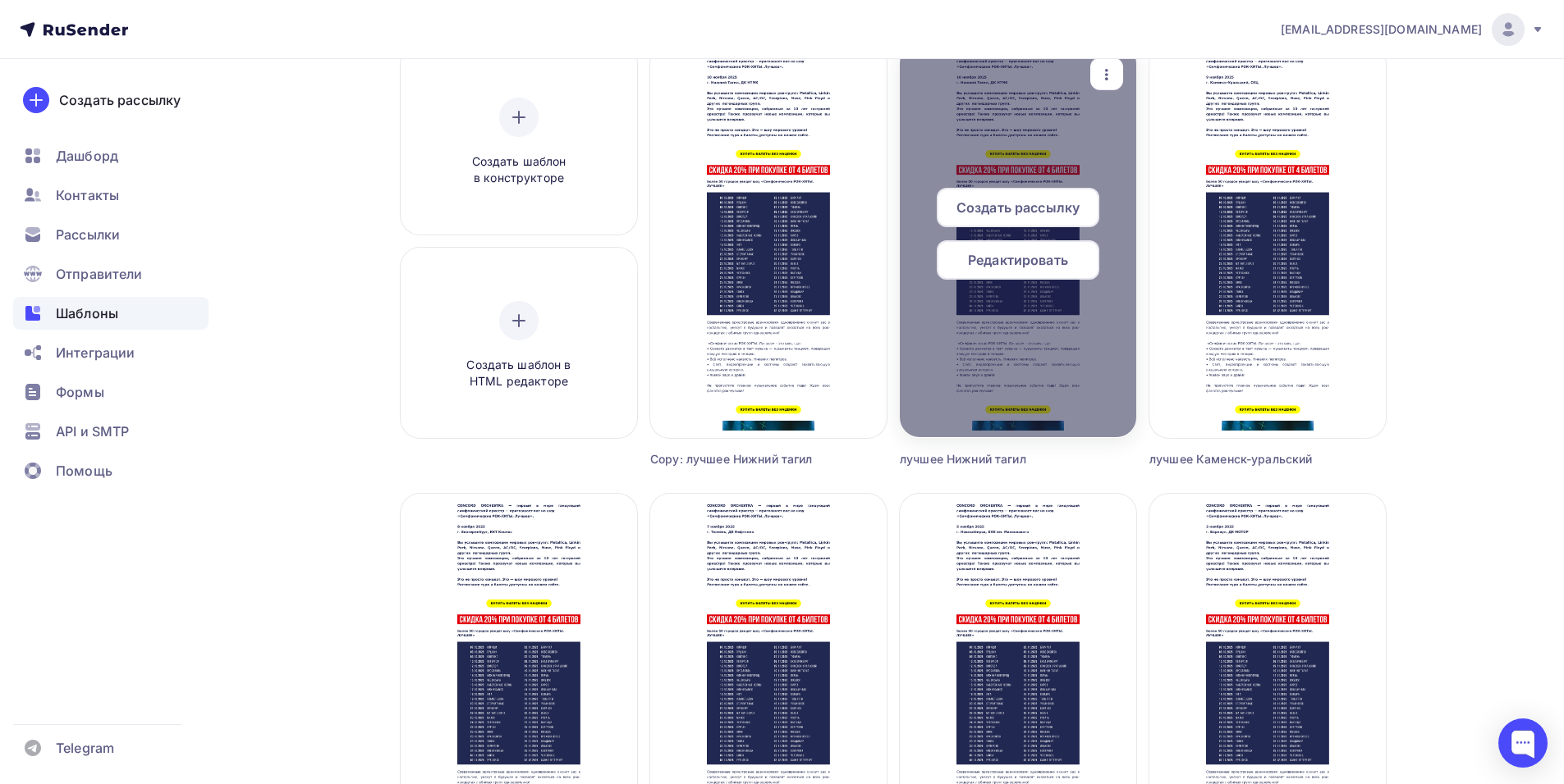
click at [999, 207] on span "Создать рассылку" at bounding box center [1018, 207] width 124 height 20
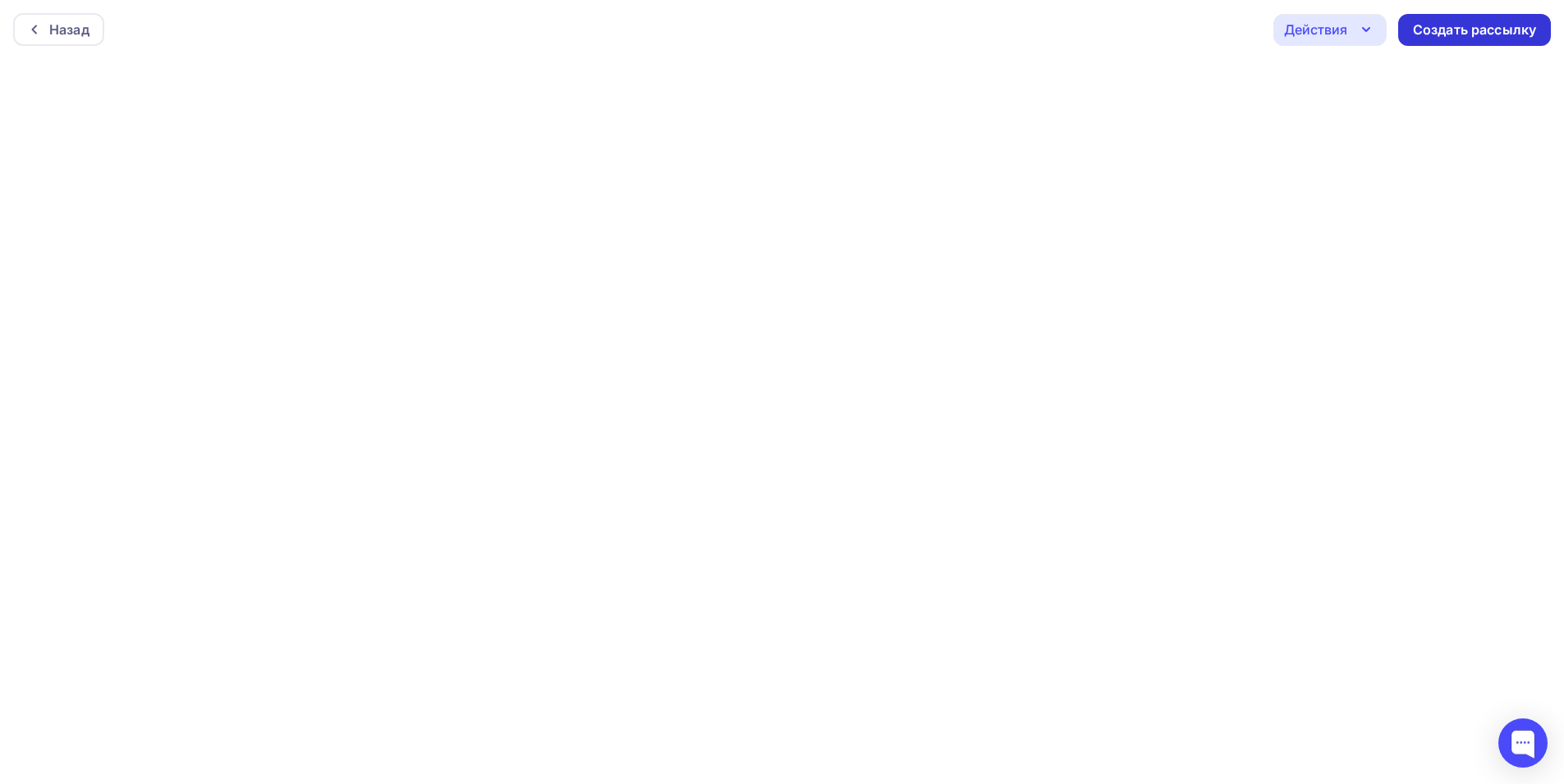
click at [1423, 31] on div "Создать рассылку" at bounding box center [1474, 30] width 124 height 19
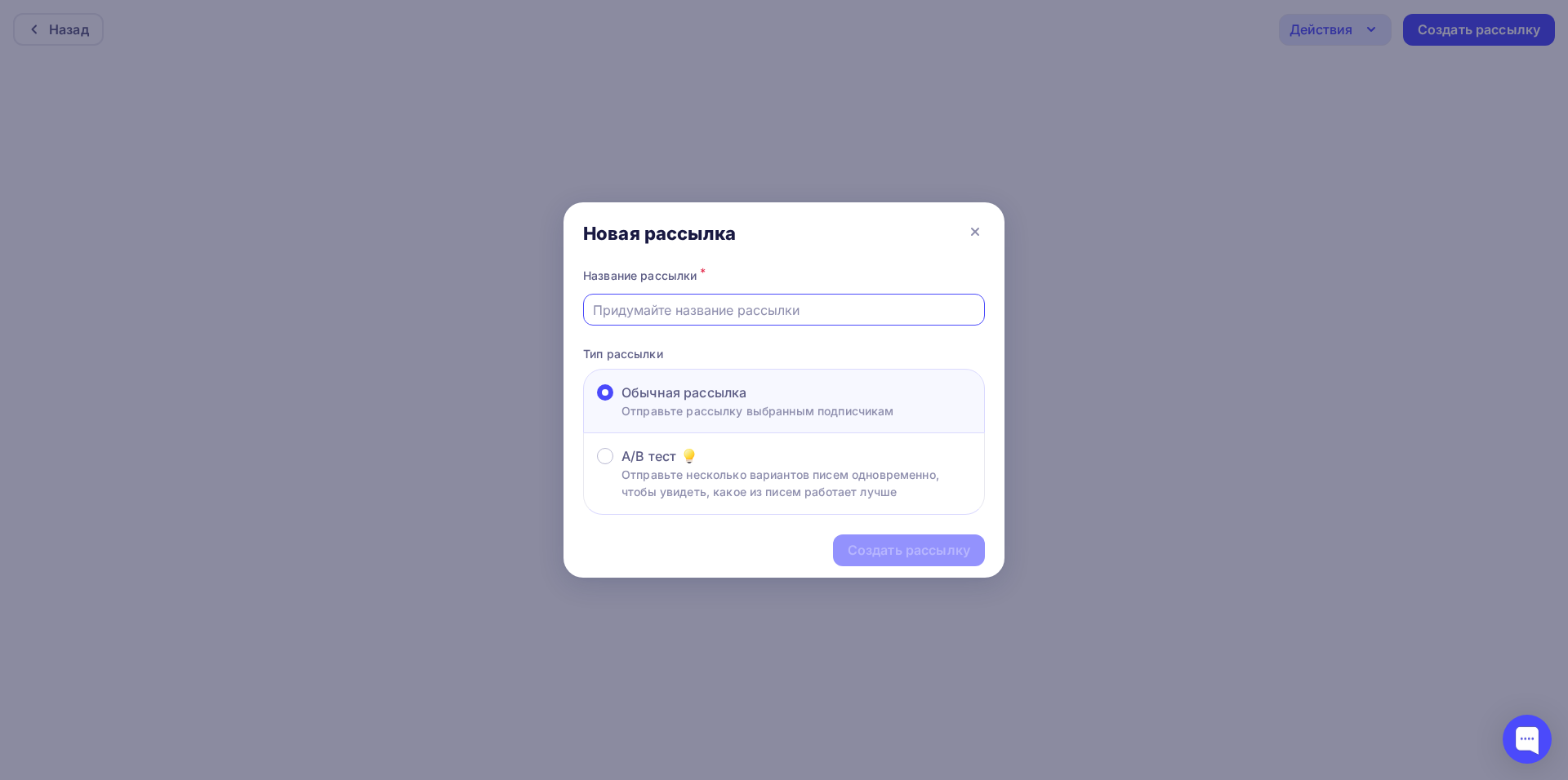
click at [699, 316] on input "text" at bounding box center [784, 310] width 383 height 20
type input "лучшее ниж тагил"
click at [882, 558] on div "Создать рассылку" at bounding box center [909, 550] width 123 height 19
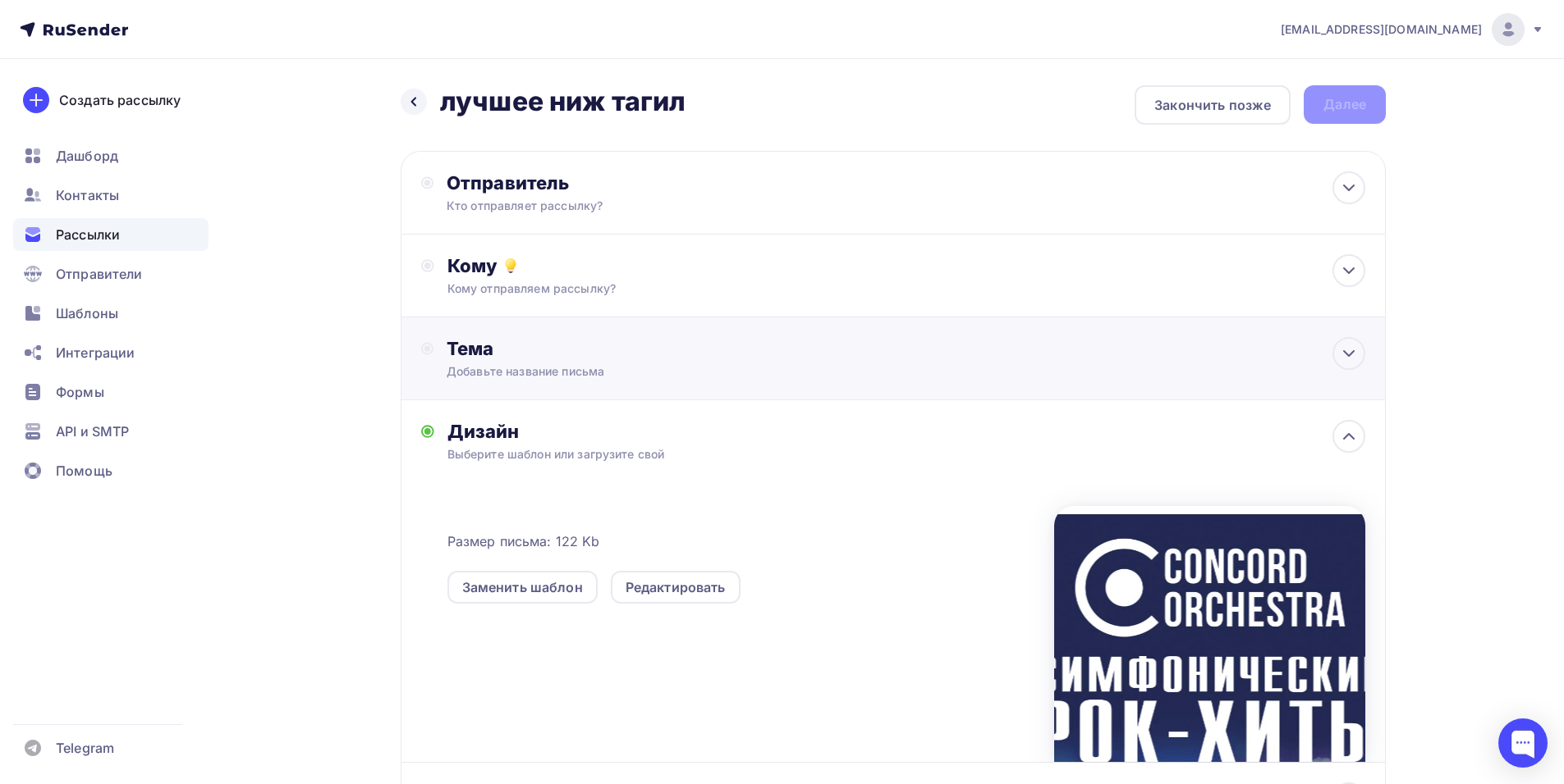
click at [666, 361] on div "Тема Добавьте название письма Тема * Рекомендуем использовать не более 150 симв…" at bounding box center [608, 358] width 324 height 43
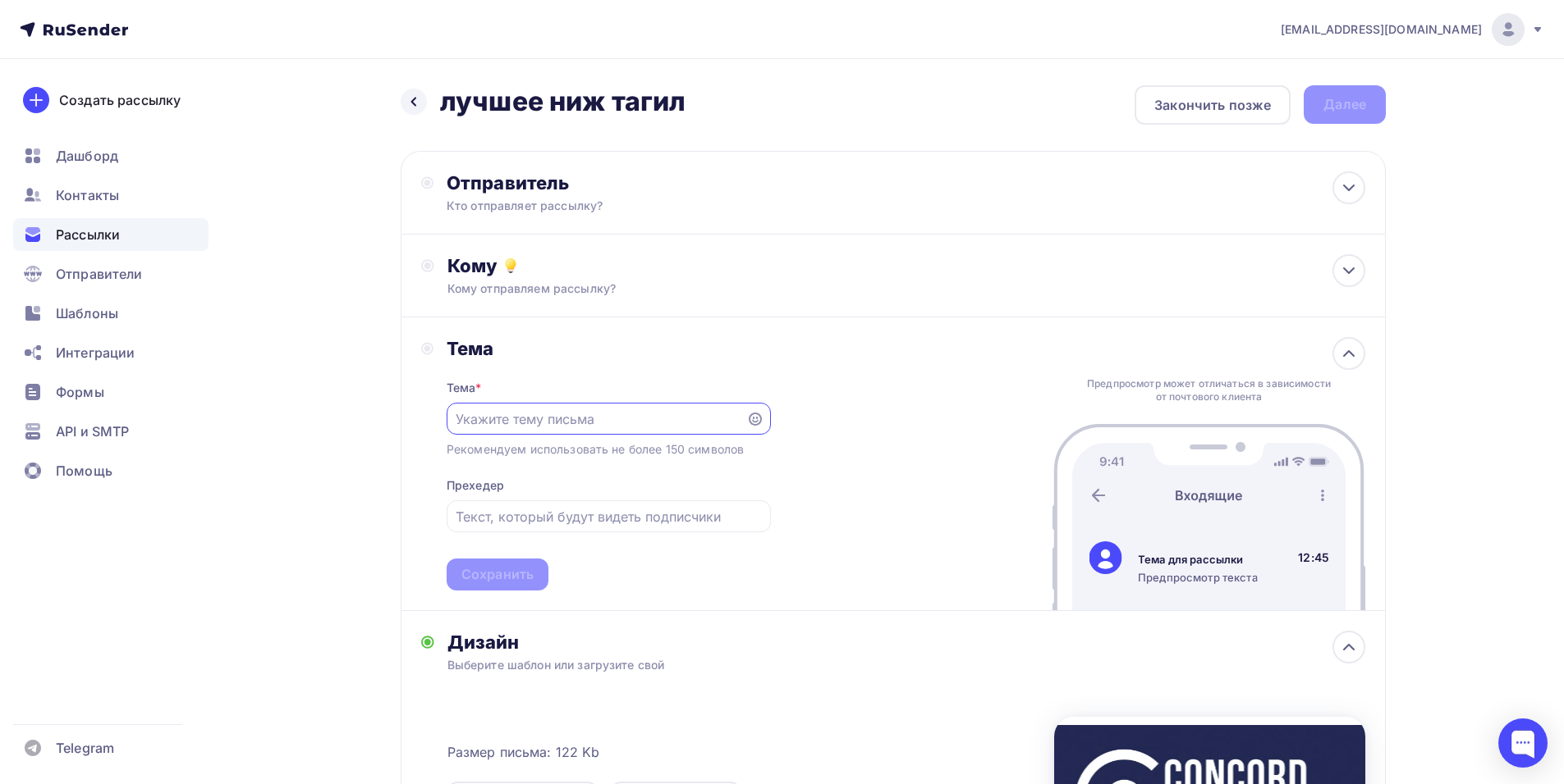
paste input "Приглашение на шоу «Симфонические РОК-ХИТЫ. Лучшее»"
type input "Приглашение на шоу «Симфонические РОК-ХИТЫ. Лучшее»"
click at [503, 573] on div "Сохранить" at bounding box center [497, 574] width 72 height 19
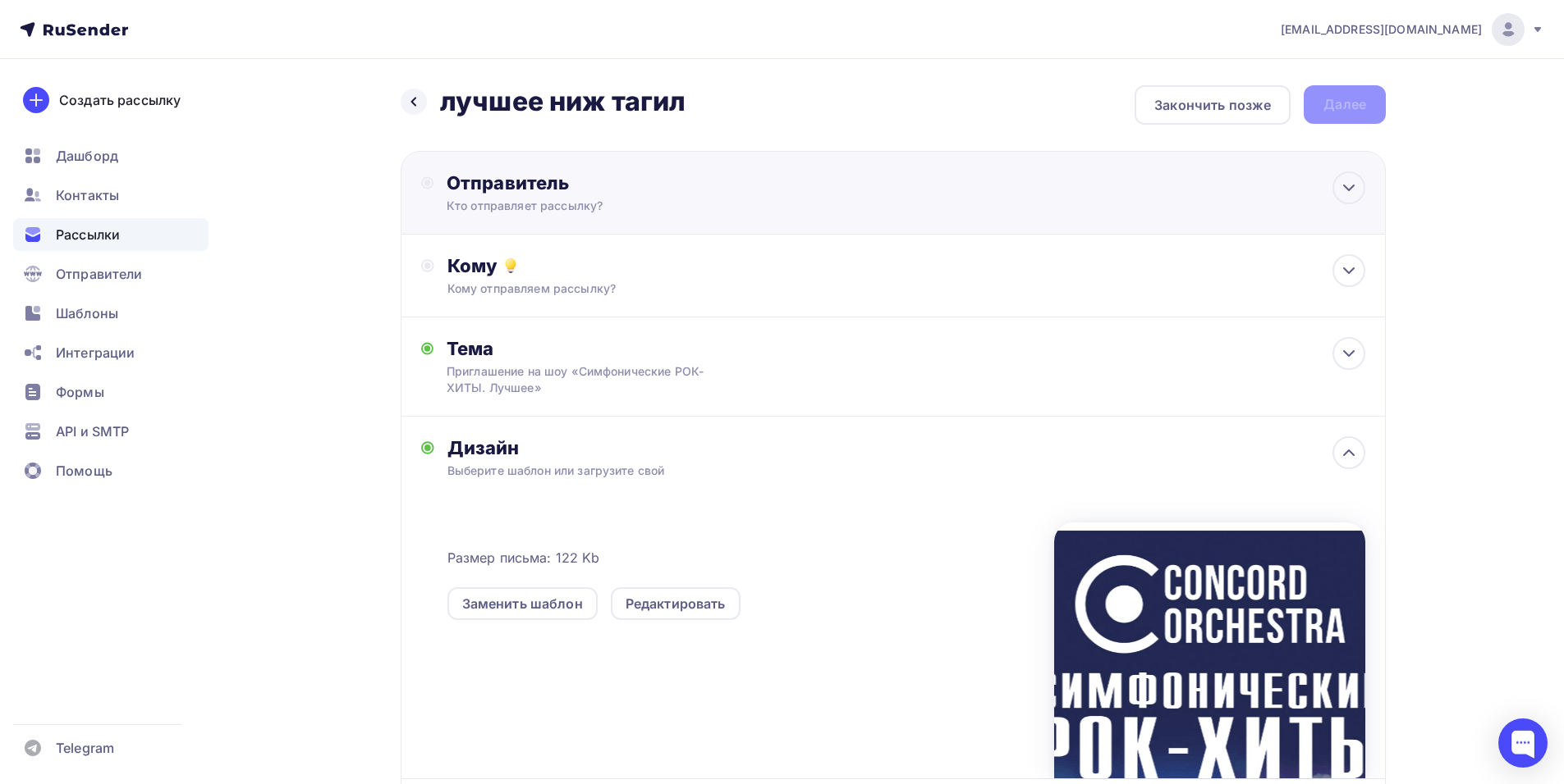
click at [616, 196] on div "Отправитель Кто отправляет рассылку? Email * shedevru@yandex.ru manager@concord…" at bounding box center [624, 193] width 356 height 43
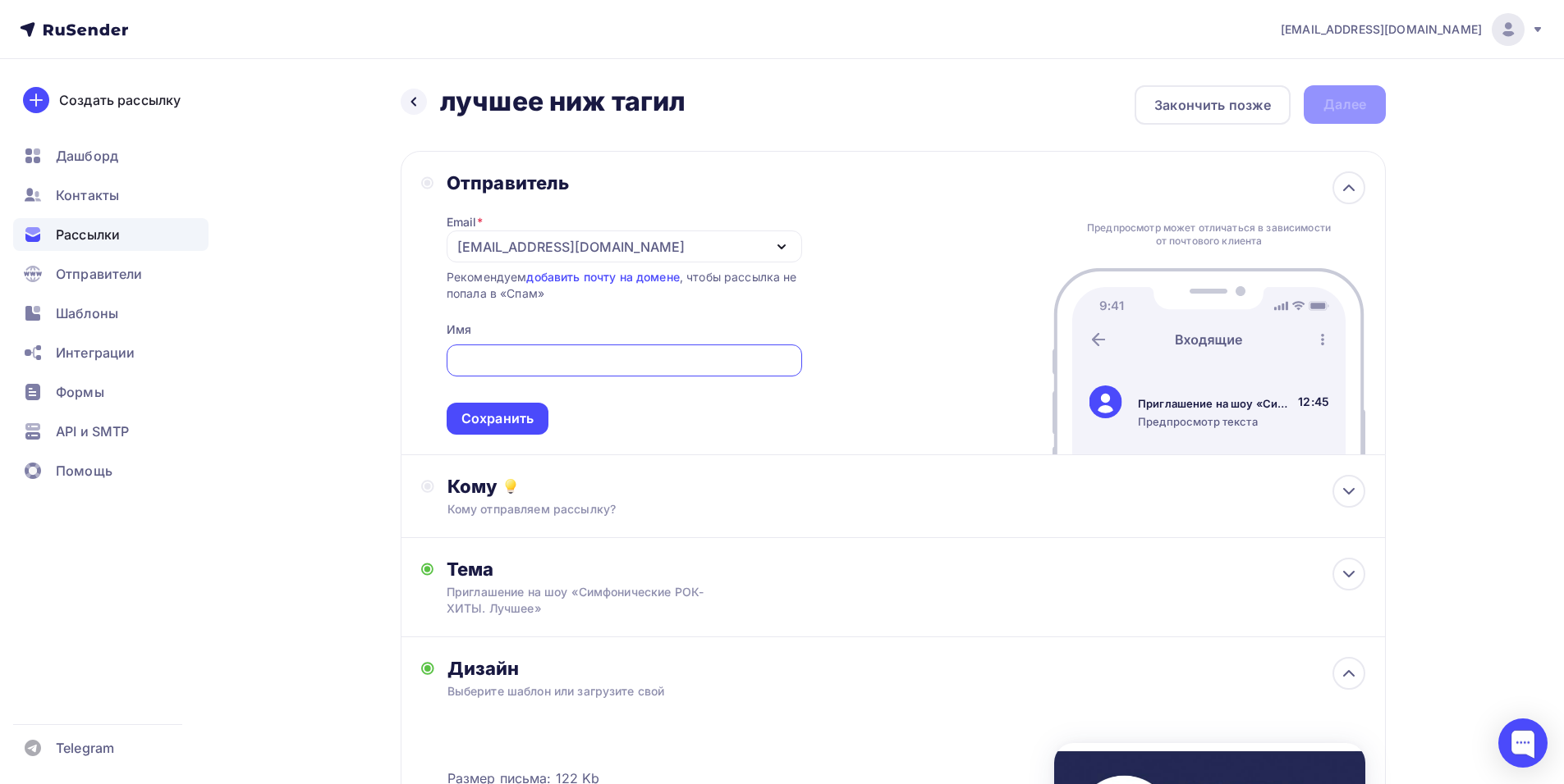
click at [465, 233] on div "[EMAIL_ADDRESS][DOMAIN_NAME]" at bounding box center [624, 246] width 356 height 32
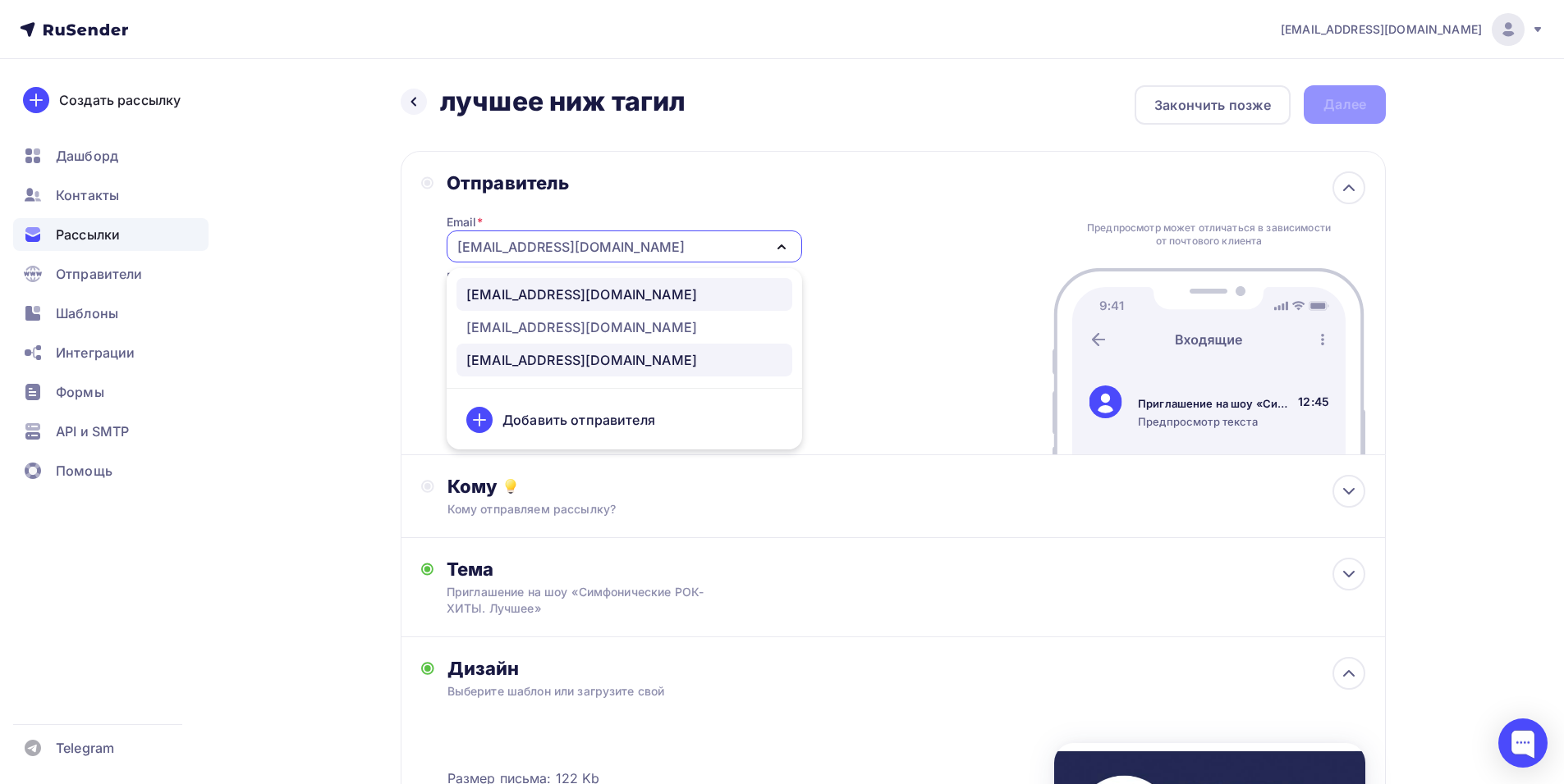
click at [544, 285] on div "manager@concordorchestra.ru" at bounding box center [581, 294] width 230 height 20
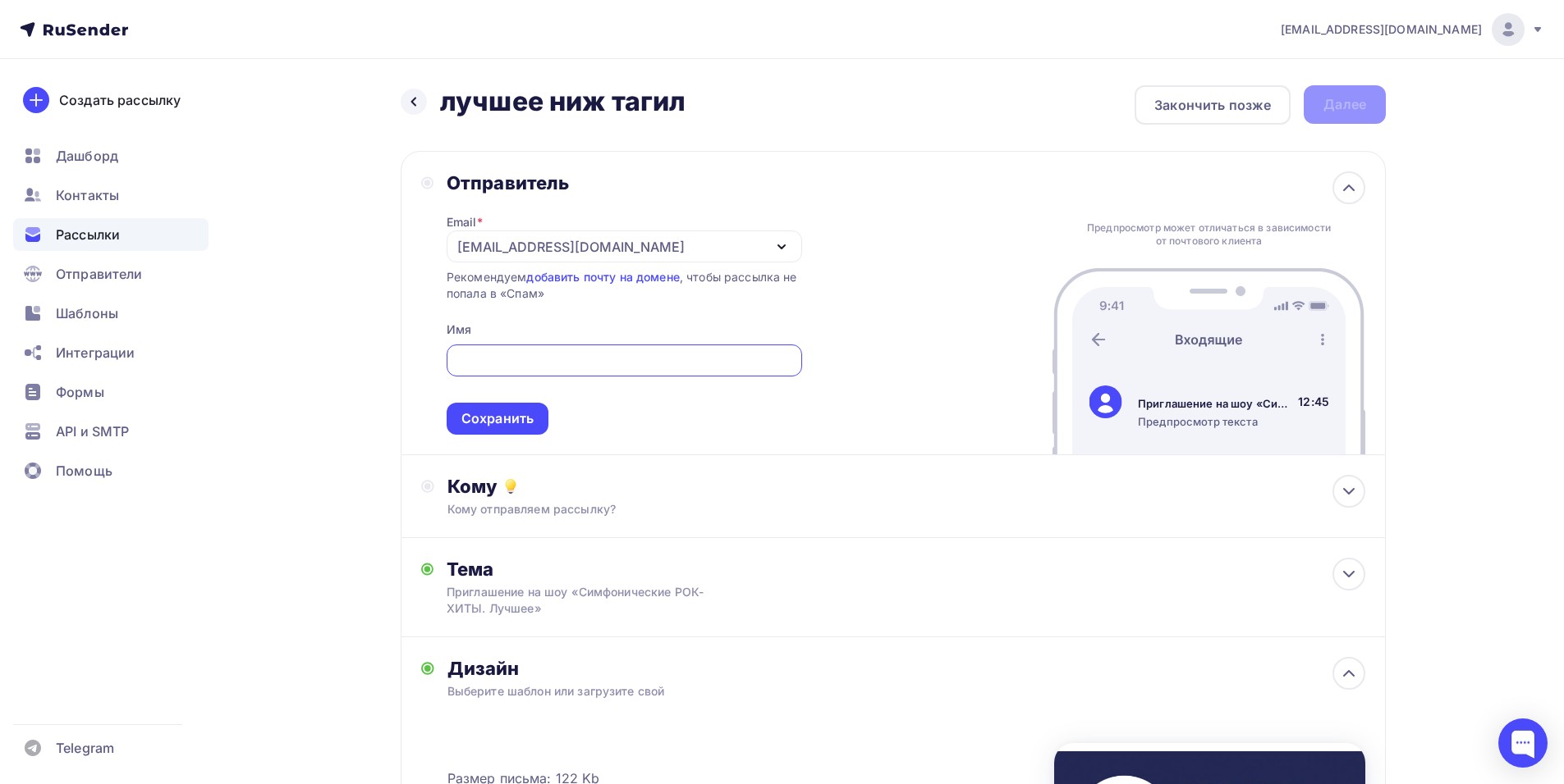
click at [561, 363] on input "text" at bounding box center [624, 360] width 337 height 20
paste input "CONCORD ORCHESTRA"
type input "CONCORD ORCHESTRA"
click at [525, 421] on div "Сохранить" at bounding box center [497, 419] width 72 height 19
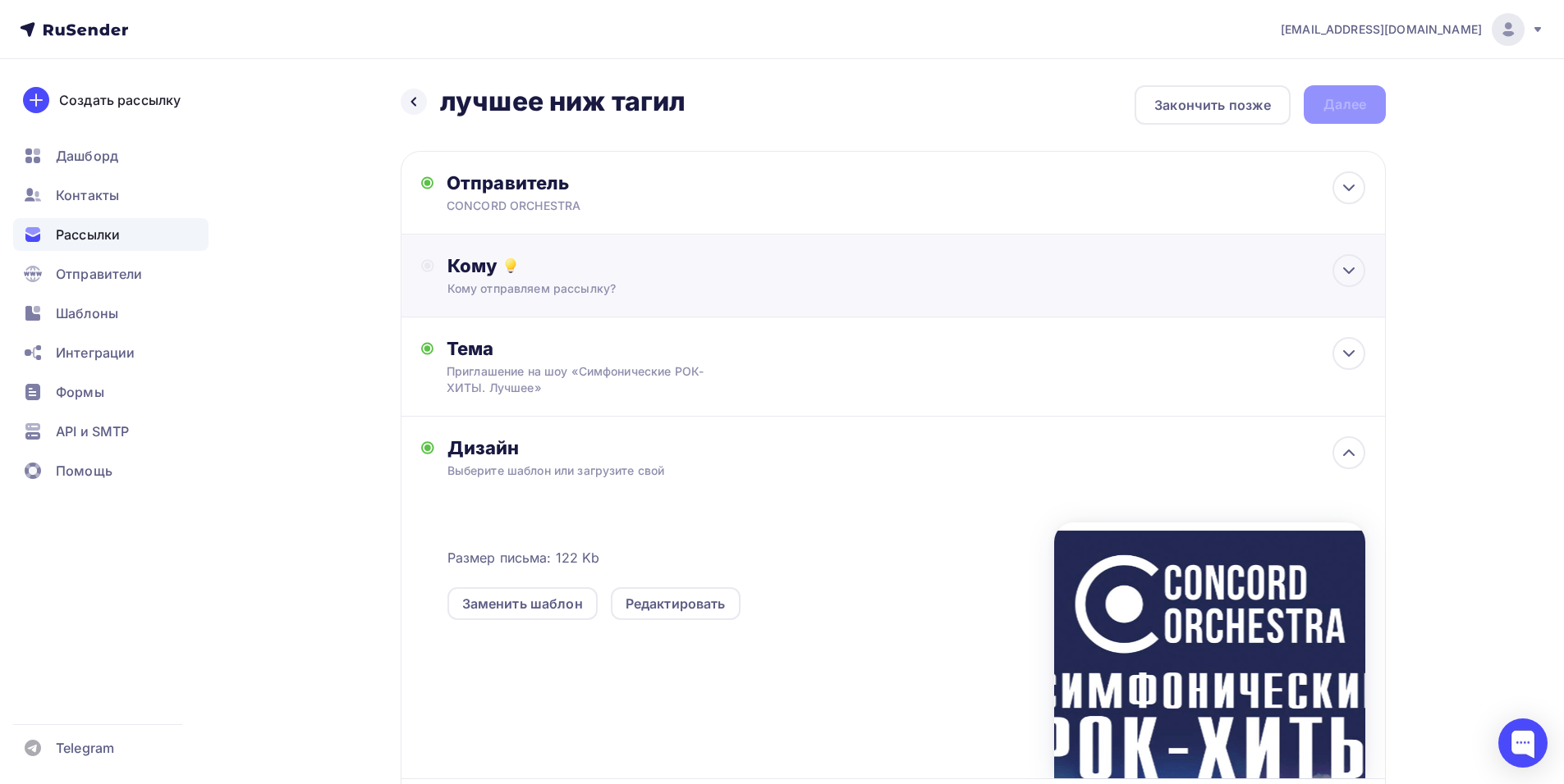
click at [558, 244] on div "Кому Кому отправляем рассылку? Списки получателей Выберите список Все списки id…" at bounding box center [893, 276] width 985 height 83
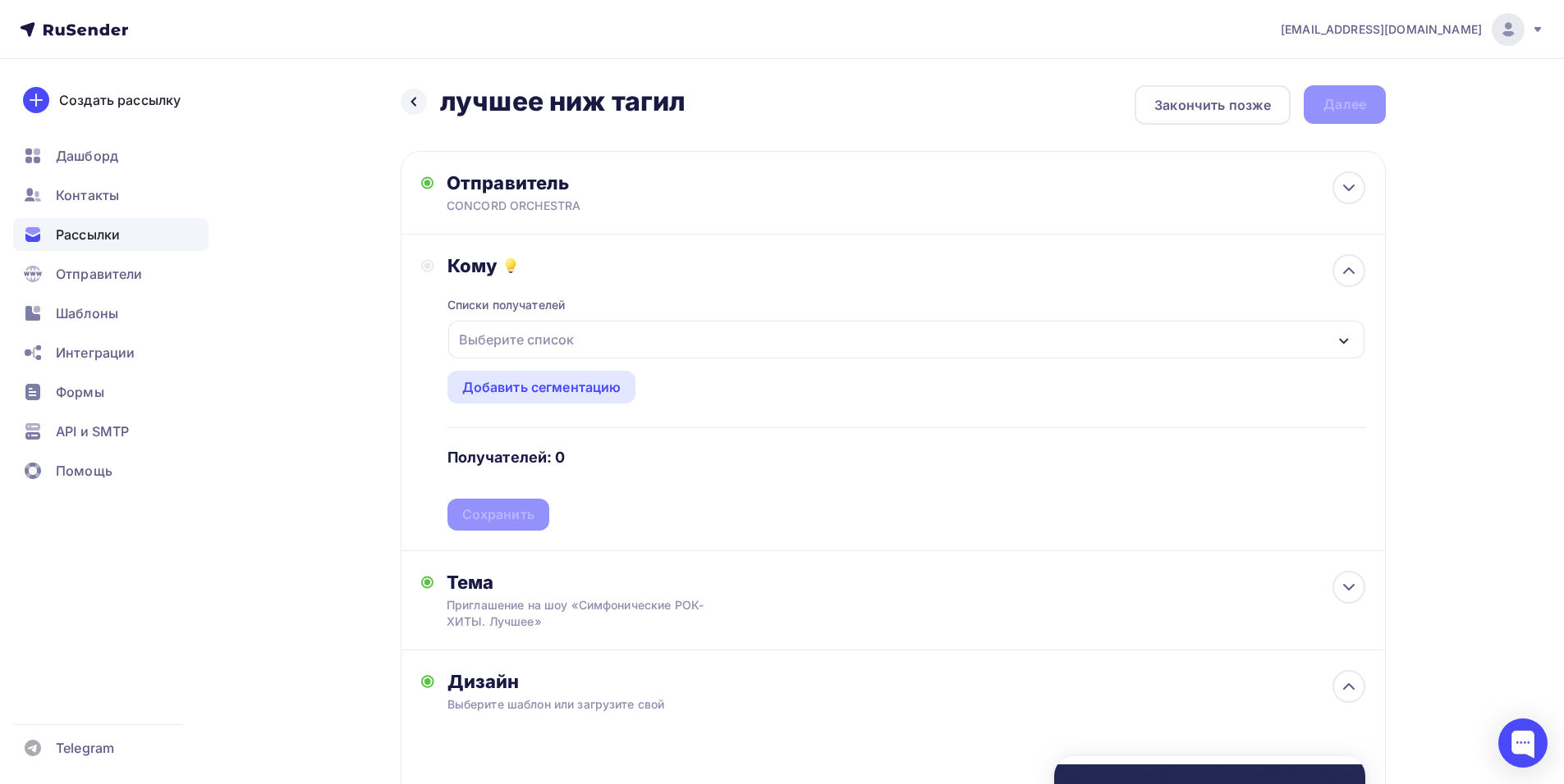
click at [643, 346] on div "Выберите список" at bounding box center [906, 340] width 916 height 37
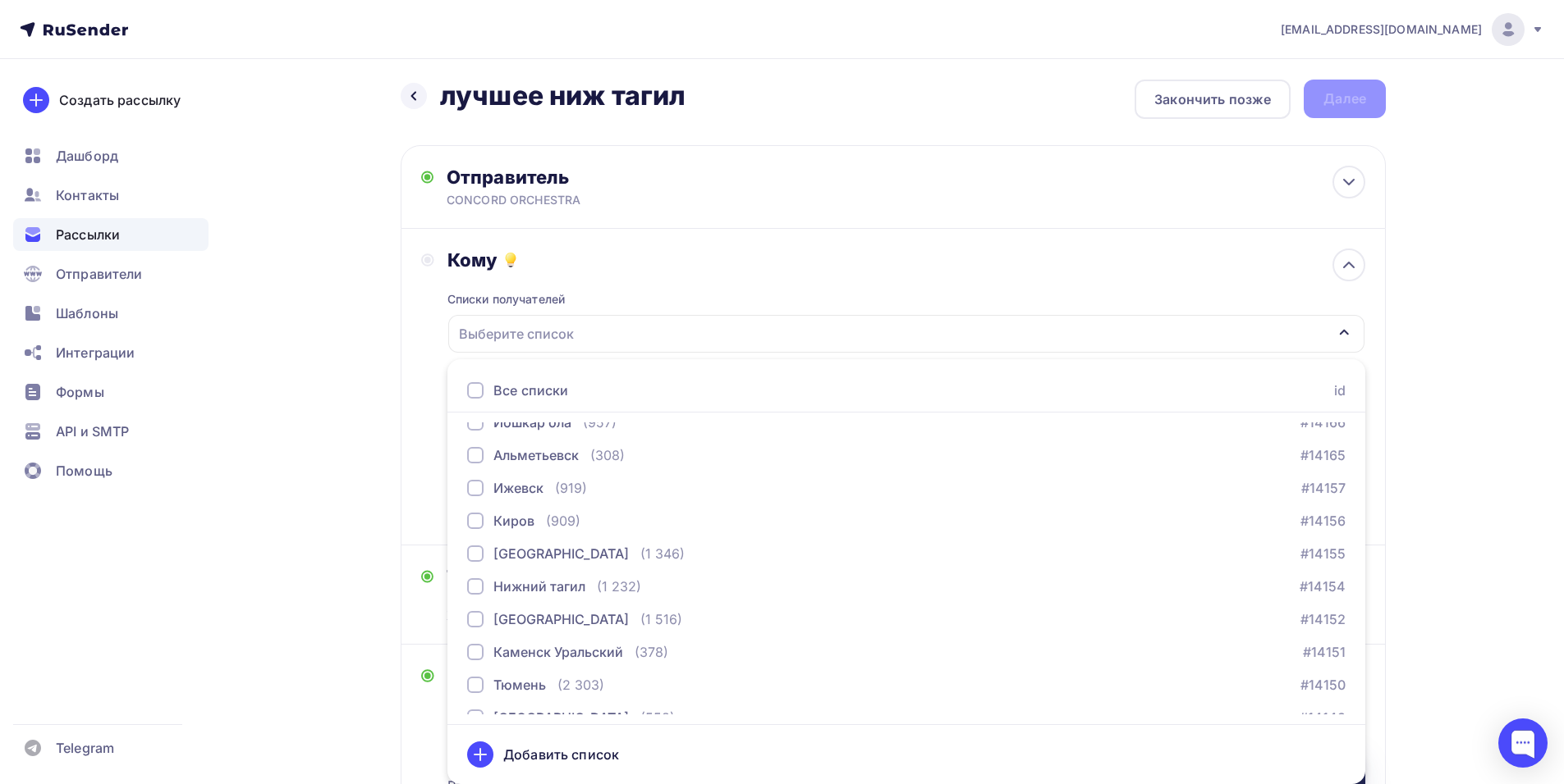
scroll to position [1641, 0]
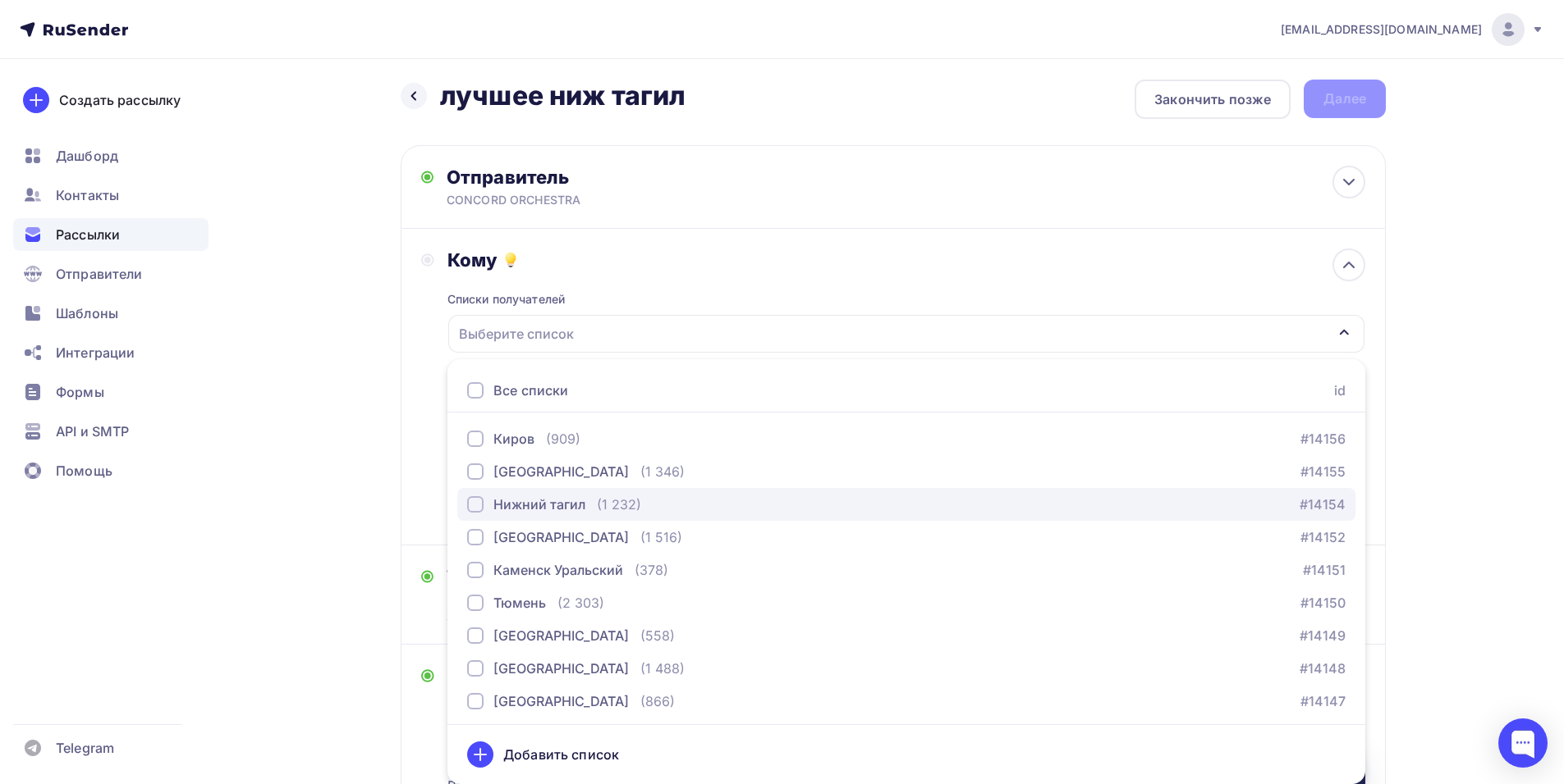
click at [550, 505] on div "Нижний тагил" at bounding box center [539, 504] width 92 height 20
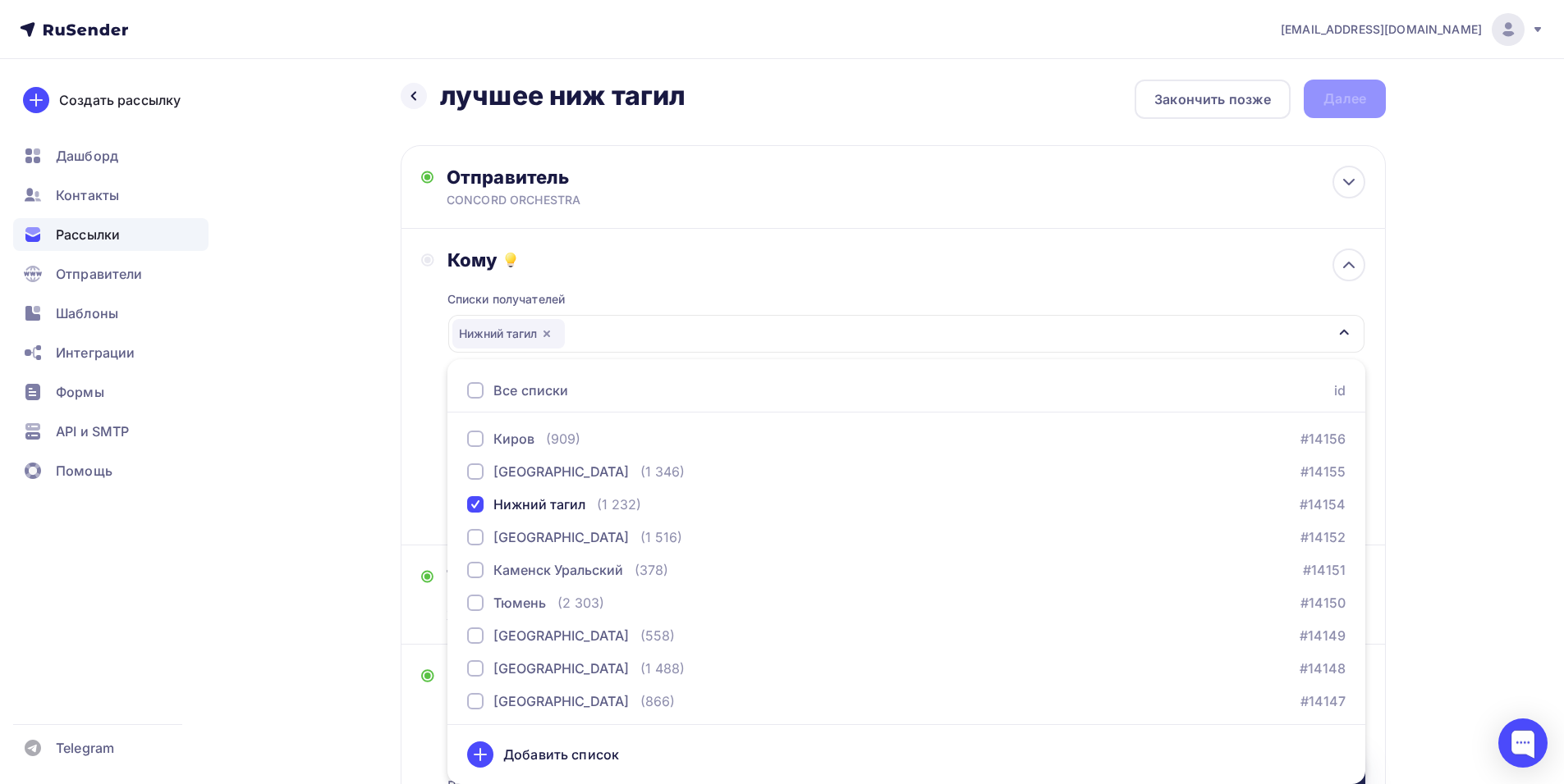
click at [424, 445] on div "Кому Списки получателей Нижний тагил Все списки id тест Алексей (1) #26684 крас…" at bounding box center [893, 387] width 944 height 277
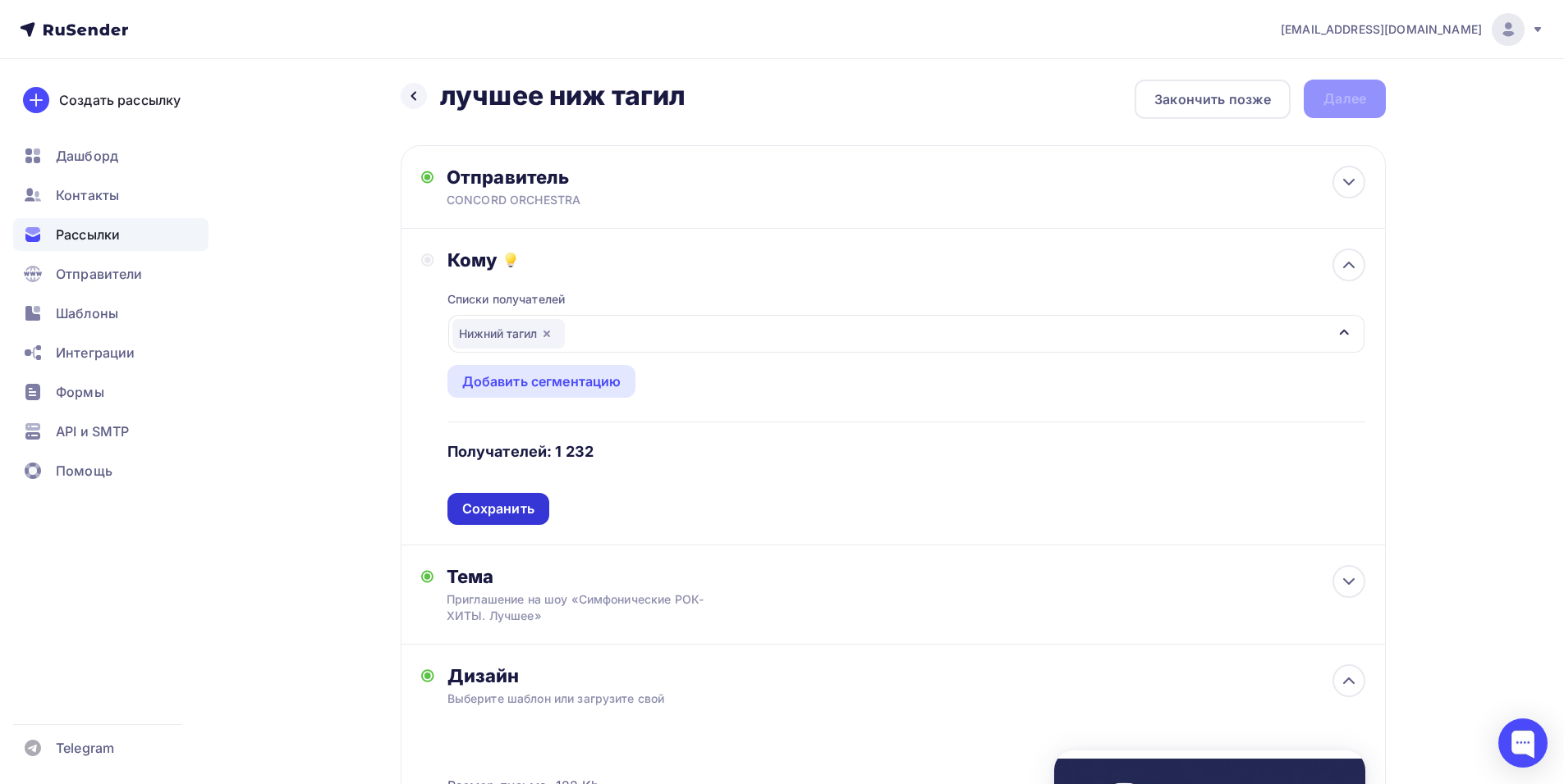
click at [509, 510] on div "Сохранить" at bounding box center [498, 509] width 72 height 19
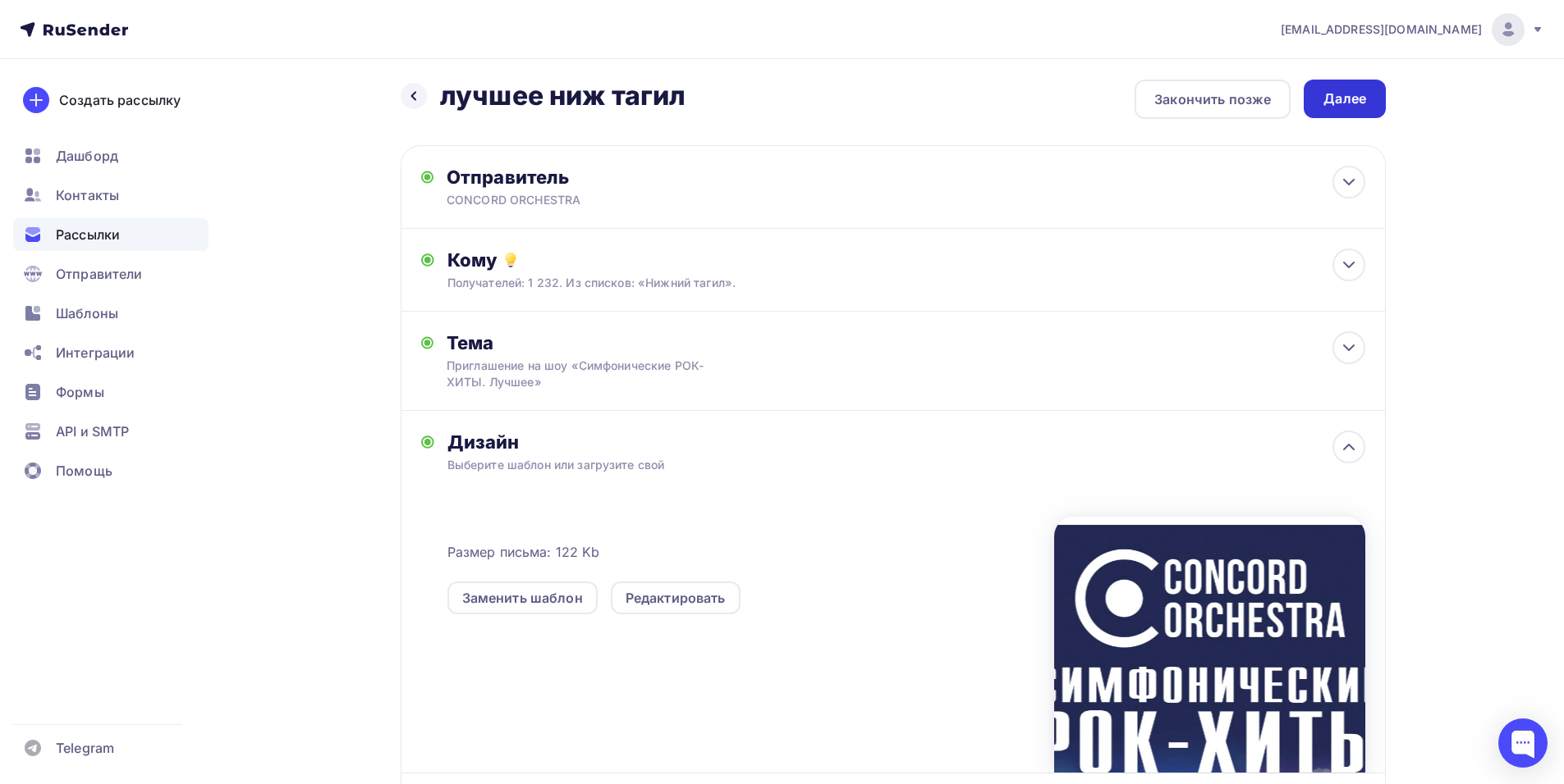
click at [1338, 94] on div "Далее" at bounding box center [1345, 99] width 43 height 19
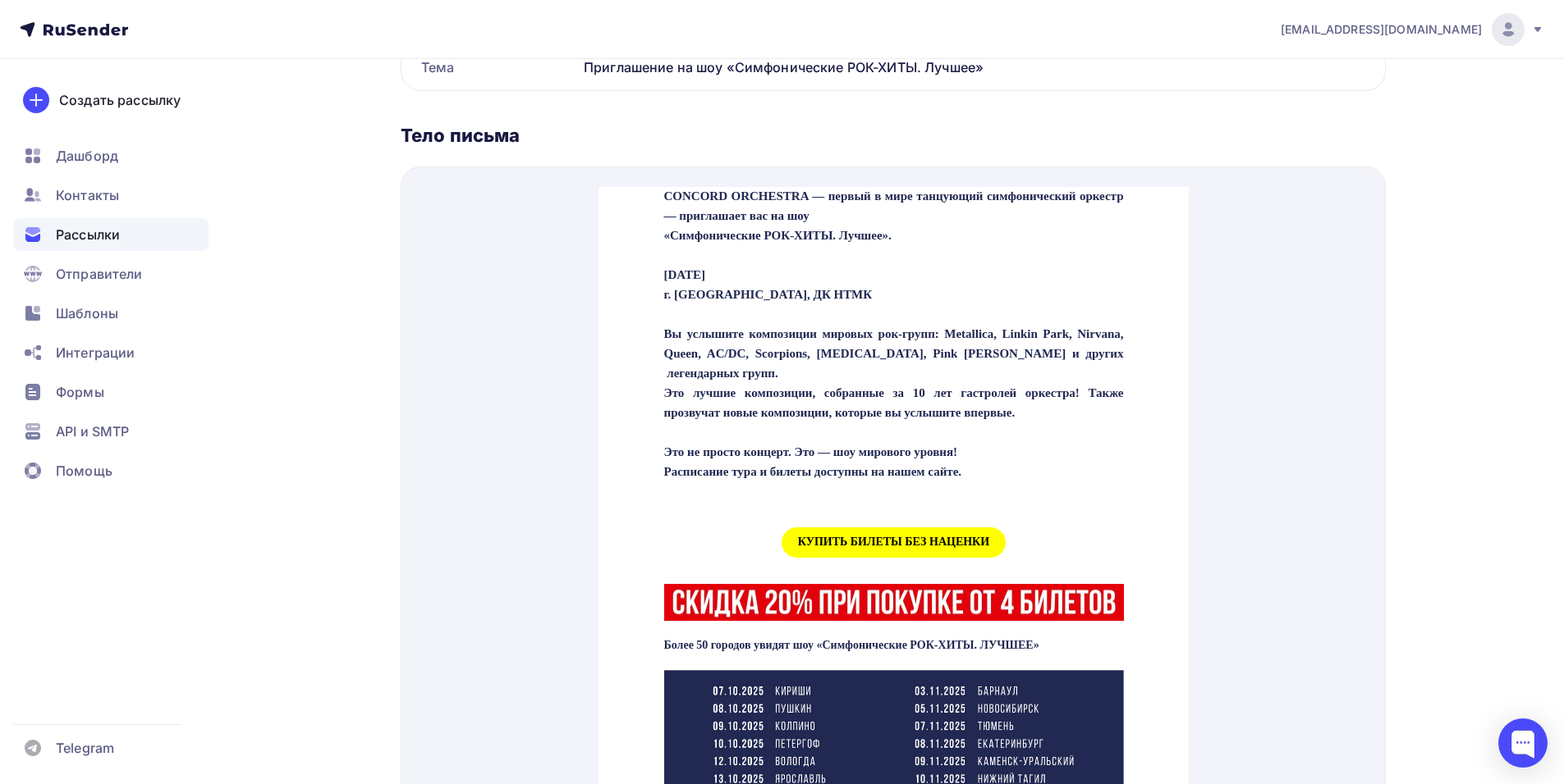
scroll to position [492, 0]
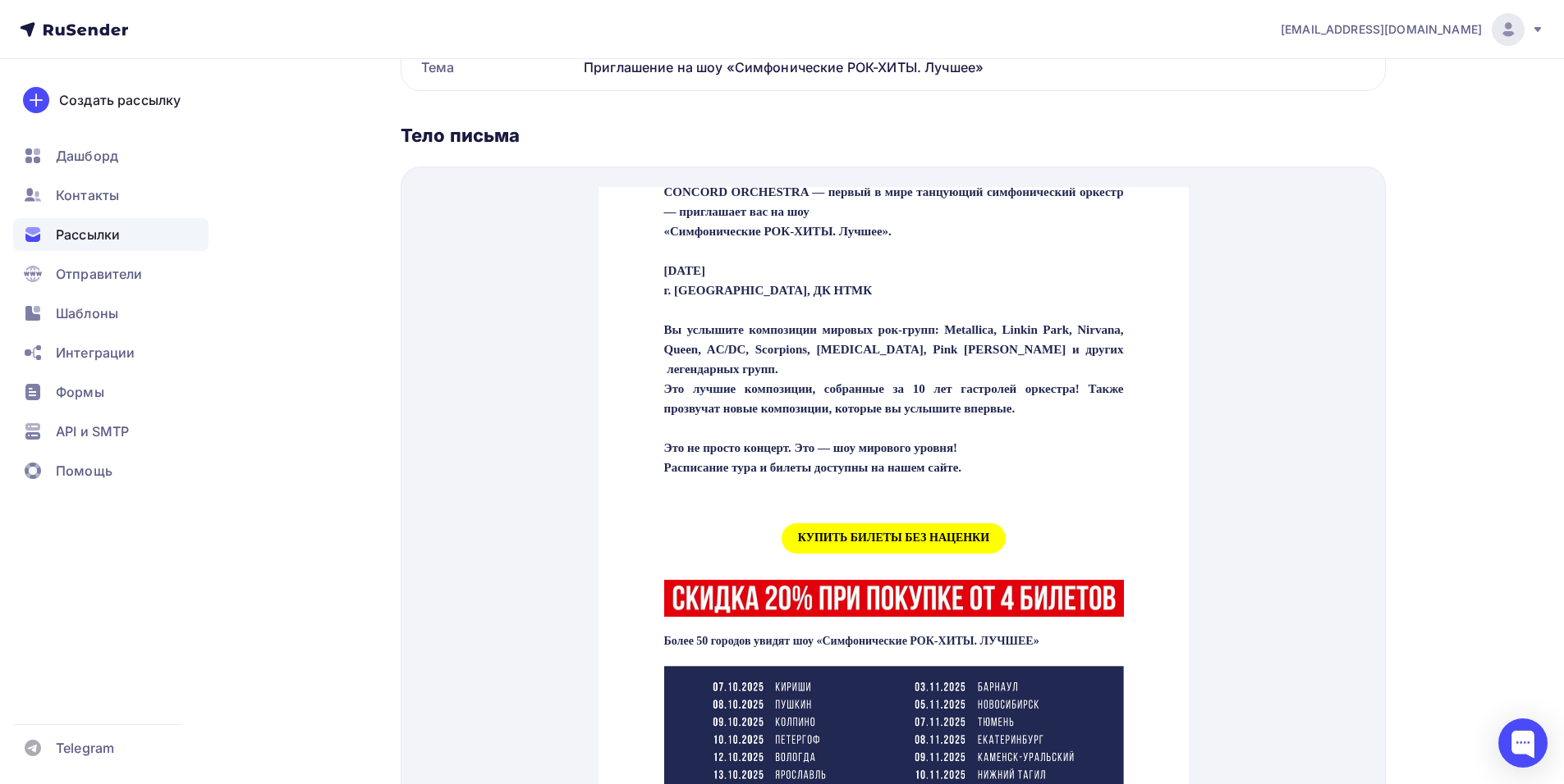
click at [849, 534] on span "КУПИТЬ БИЛЕТЫ БЕЗ НАЦЕНКИ" at bounding box center [892, 518] width 224 height 30
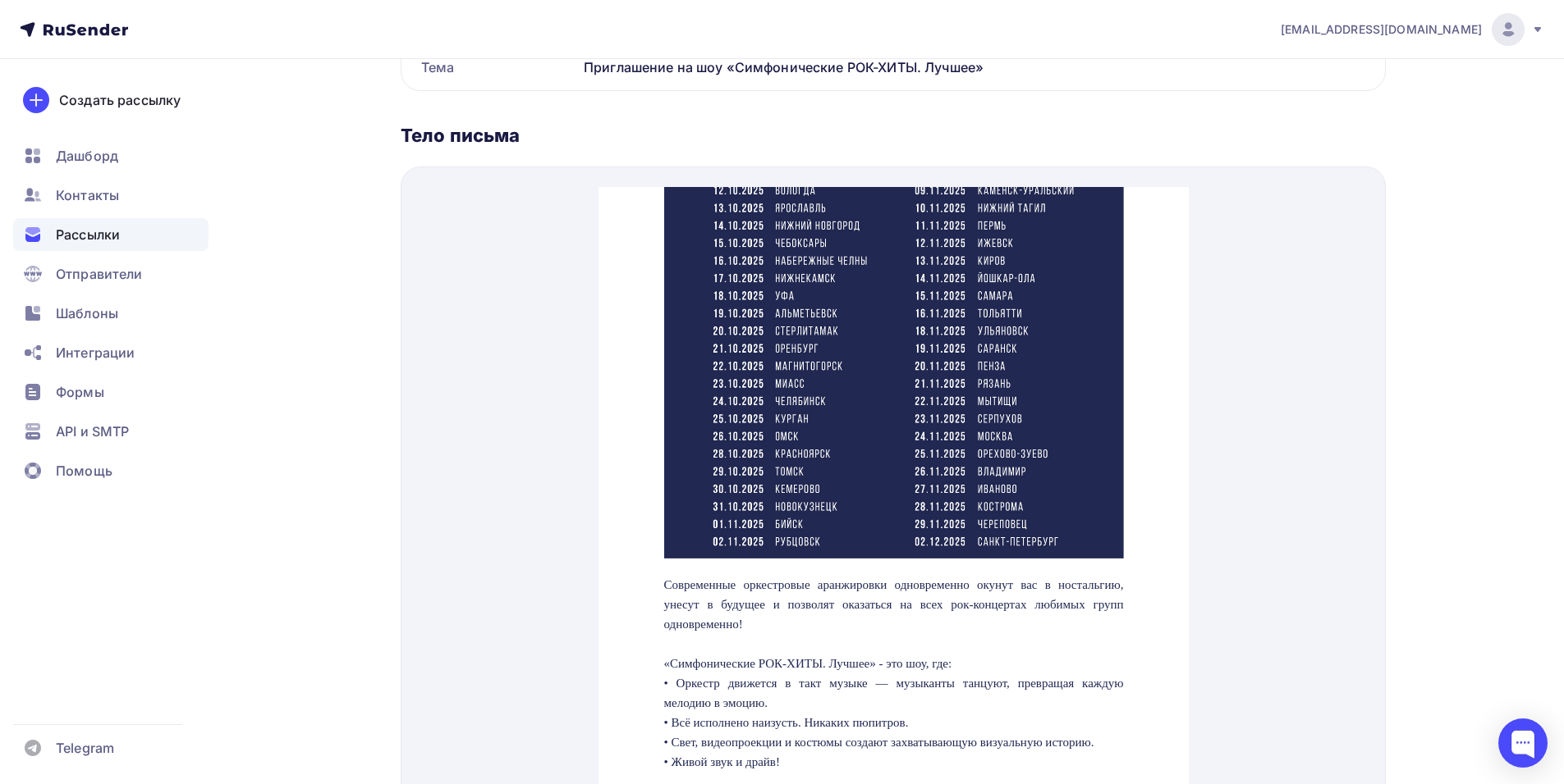
scroll to position [1477, 0]
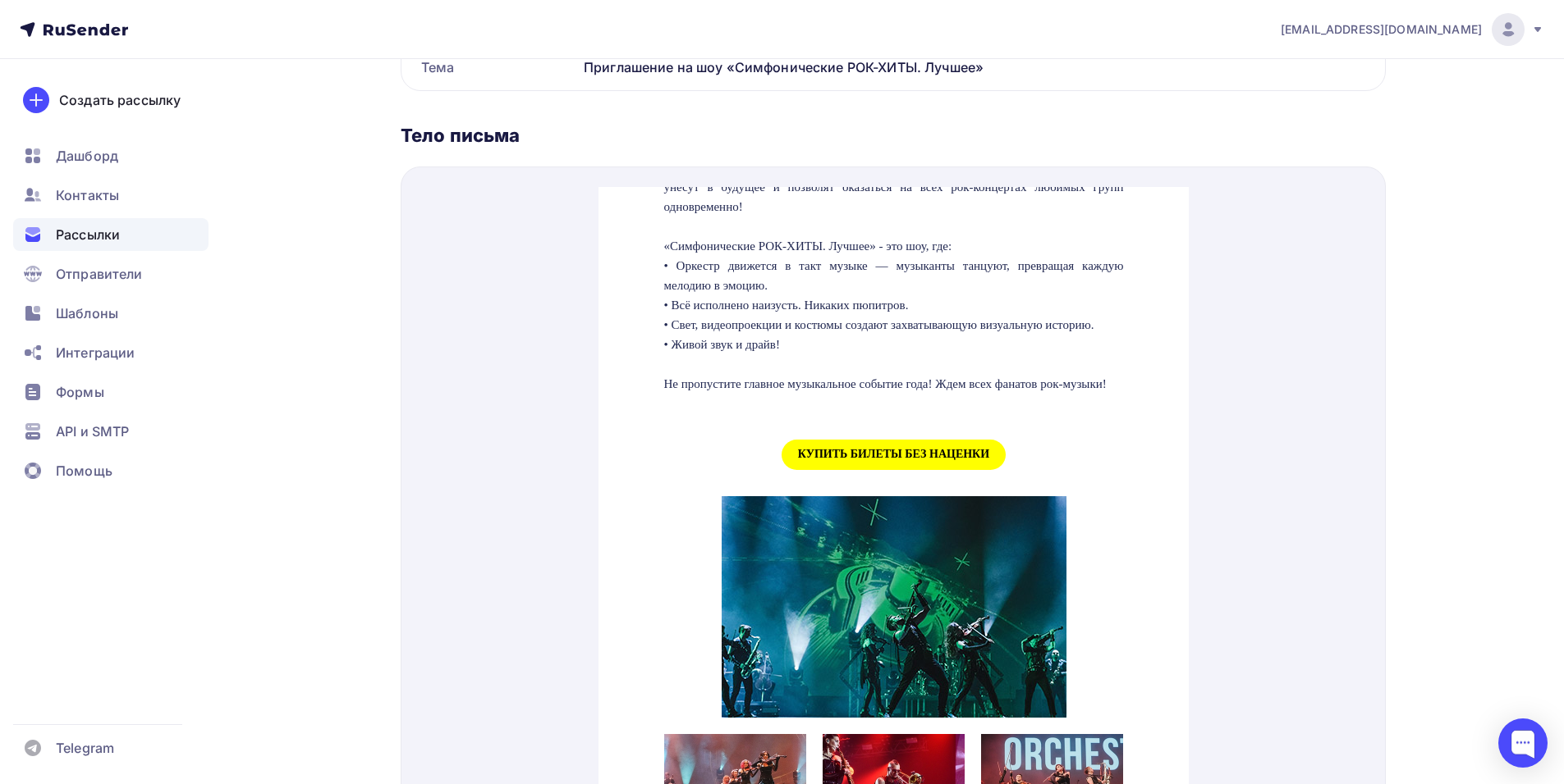
click at [852, 450] on span "КУПИТЬ БИЛЕТЫ БЕЗ НАЦЕНКИ" at bounding box center [892, 435] width 224 height 30
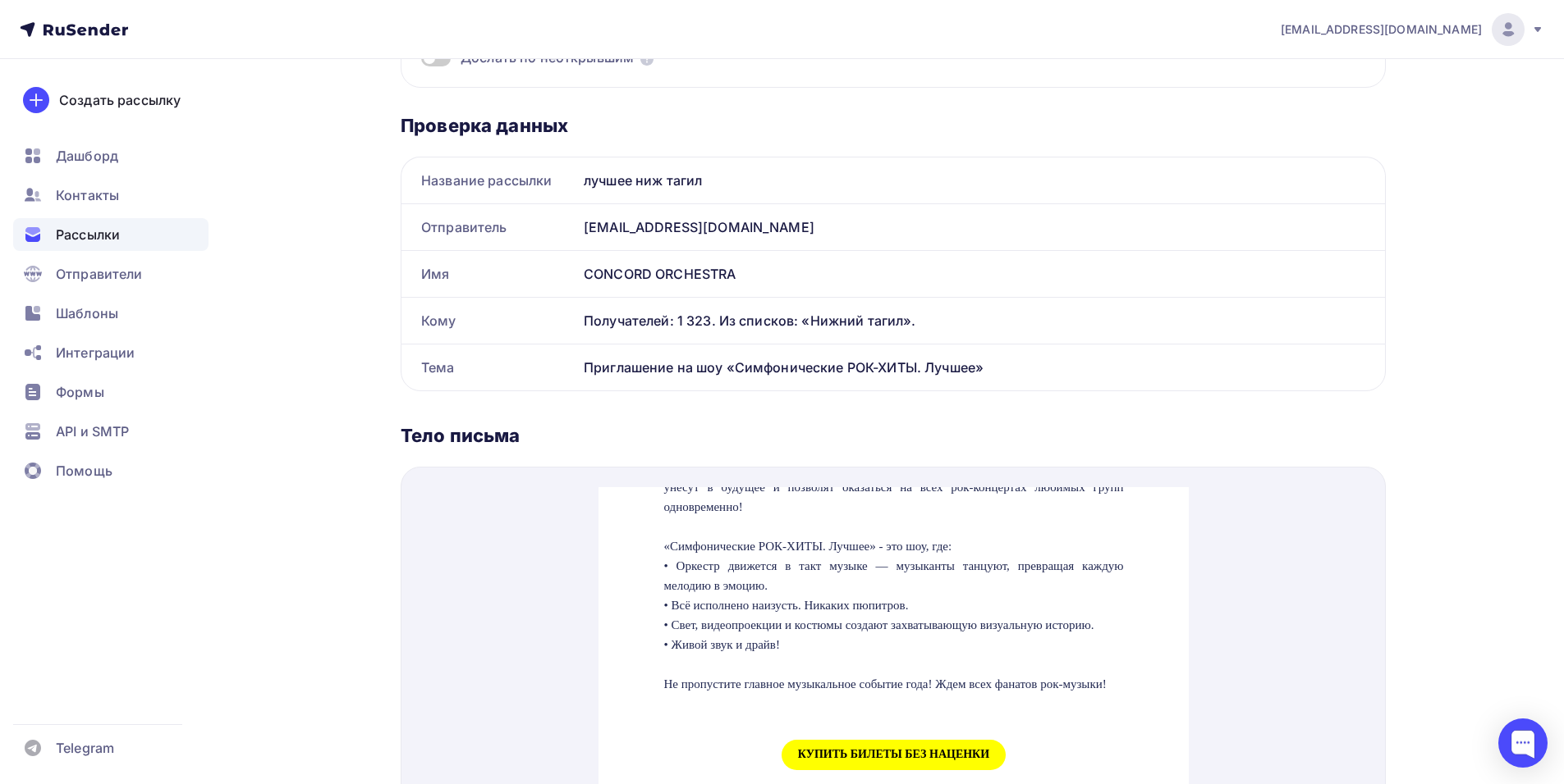
scroll to position [0, 0]
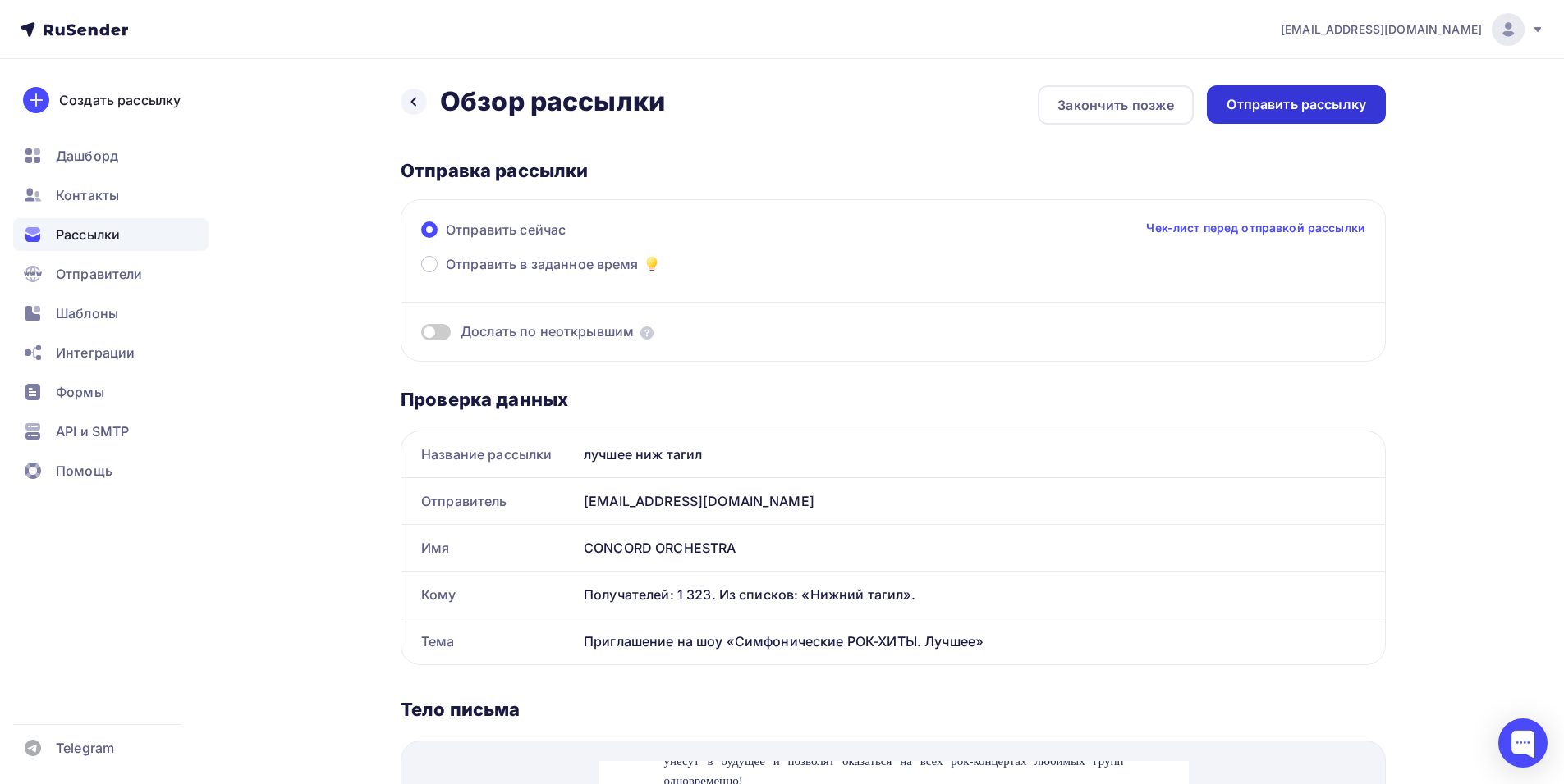
click at [1262, 114] on div "Отправить рассылку" at bounding box center [1295, 104] width 179 height 38
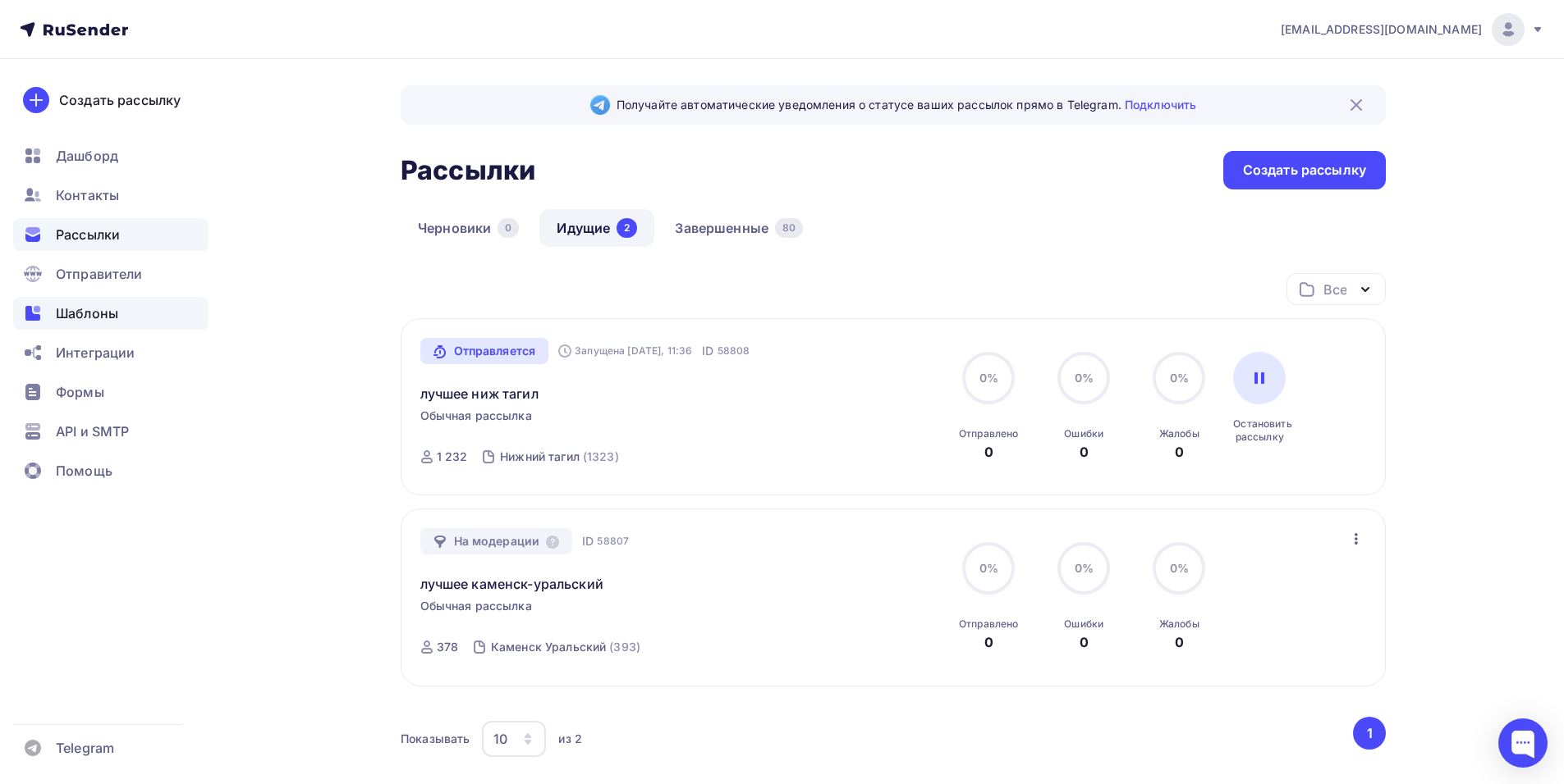
click at [84, 317] on span "Шаблоны" at bounding box center [87, 313] width 63 height 20
